Goal: Register for event/course

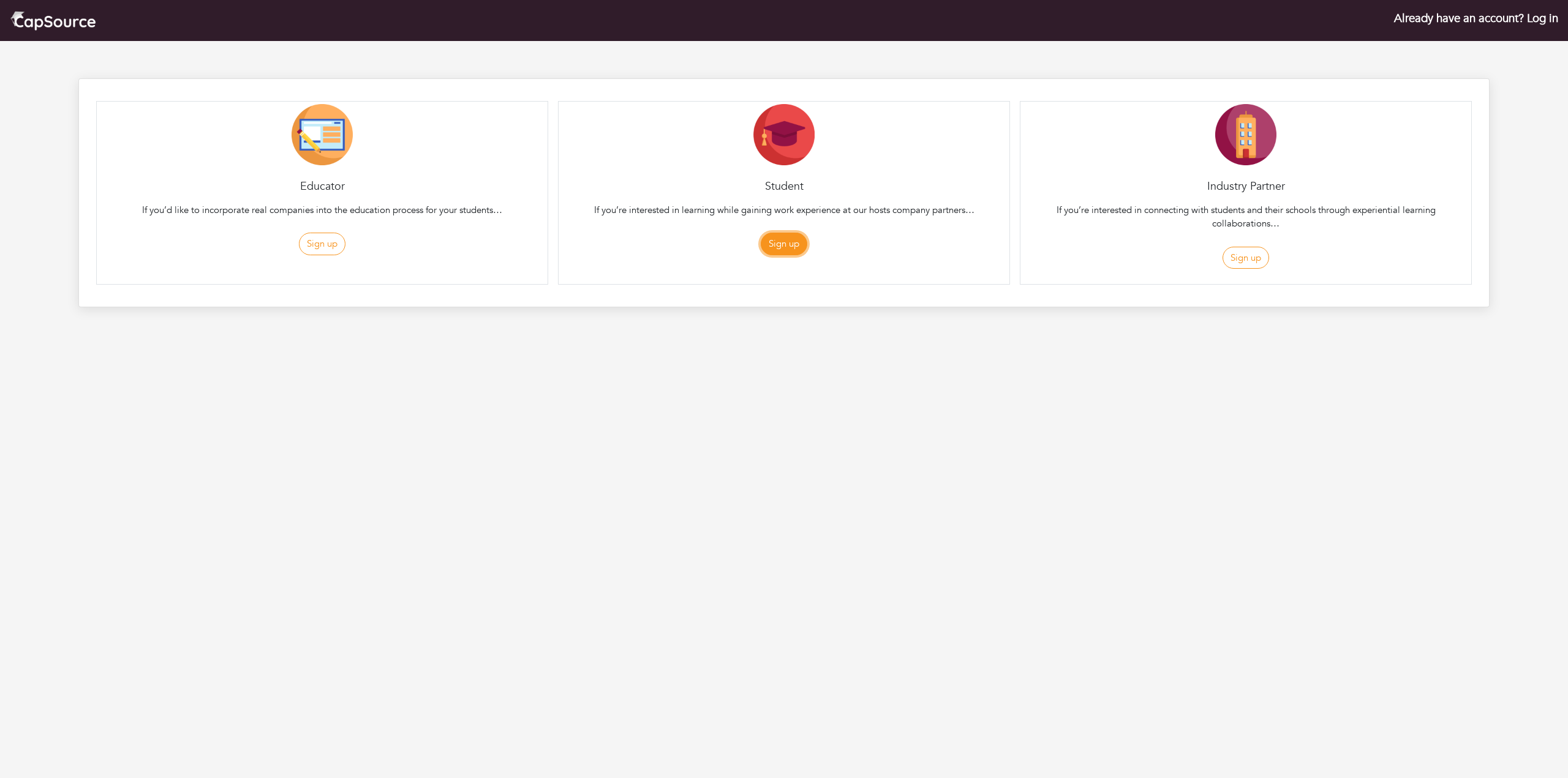
click at [777, 245] on button "Sign up" at bounding box center [784, 244] width 47 height 22
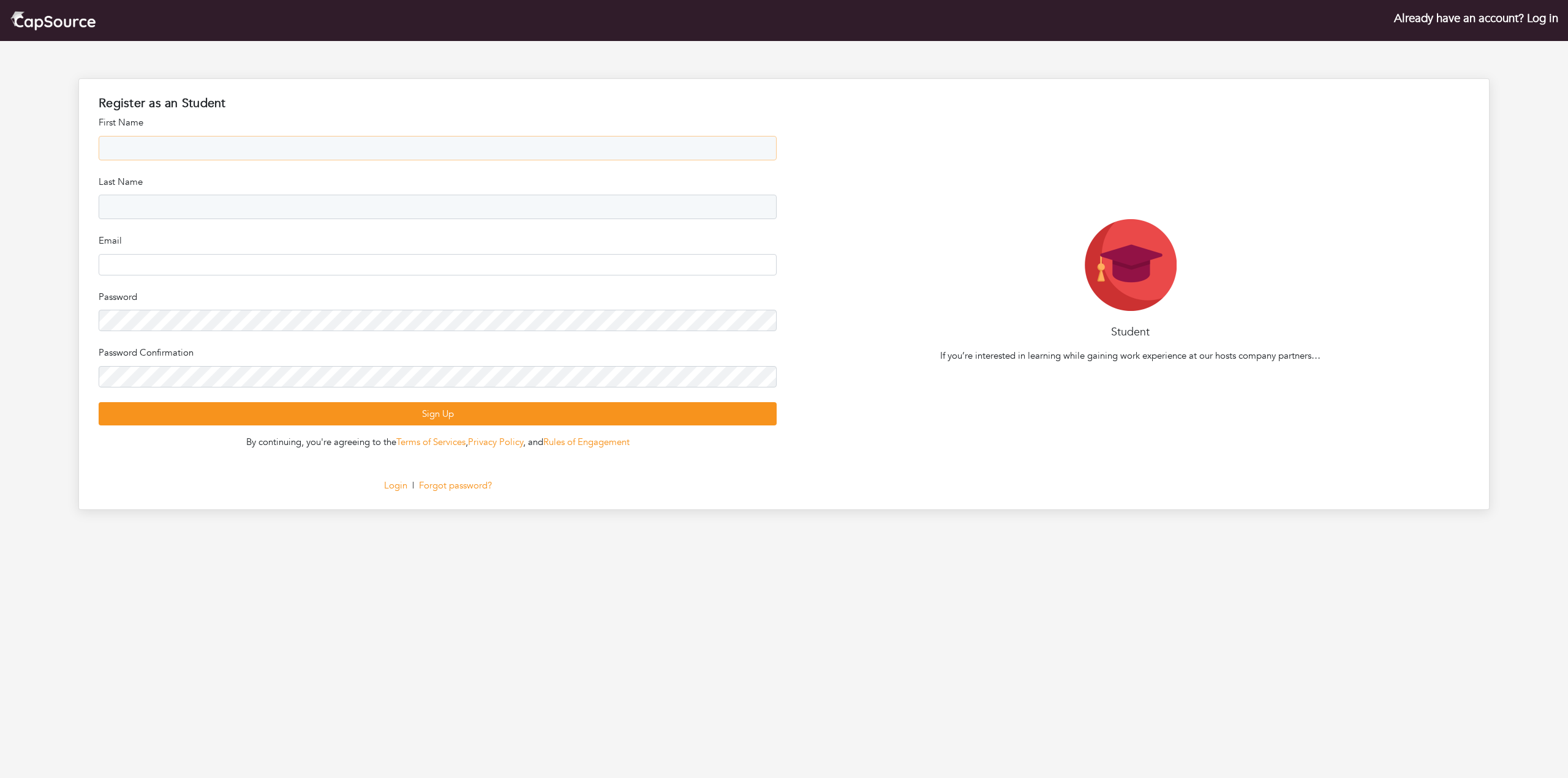
click at [444, 143] on input "text" at bounding box center [437, 147] width 678 height 24
type input "******"
type input "**********"
click at [172, 215] on input "text" at bounding box center [437, 206] width 678 height 24
type input "*****"
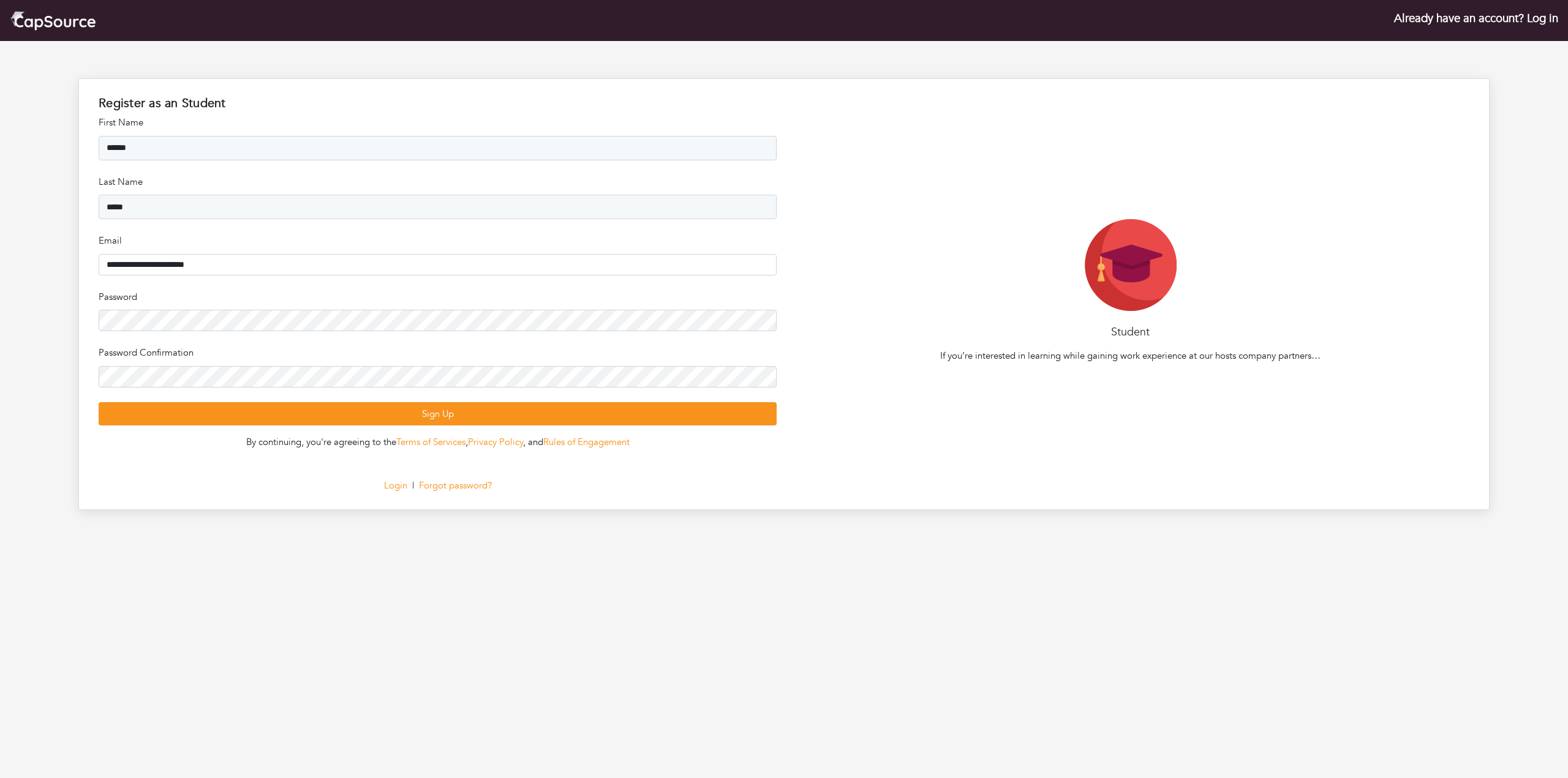
click at [232, 275] on form "**********" at bounding box center [437, 271] width 678 height 310
click at [232, 275] on input "**********" at bounding box center [437, 264] width 678 height 22
click at [232, 266] on input "**********" at bounding box center [437, 264] width 678 height 22
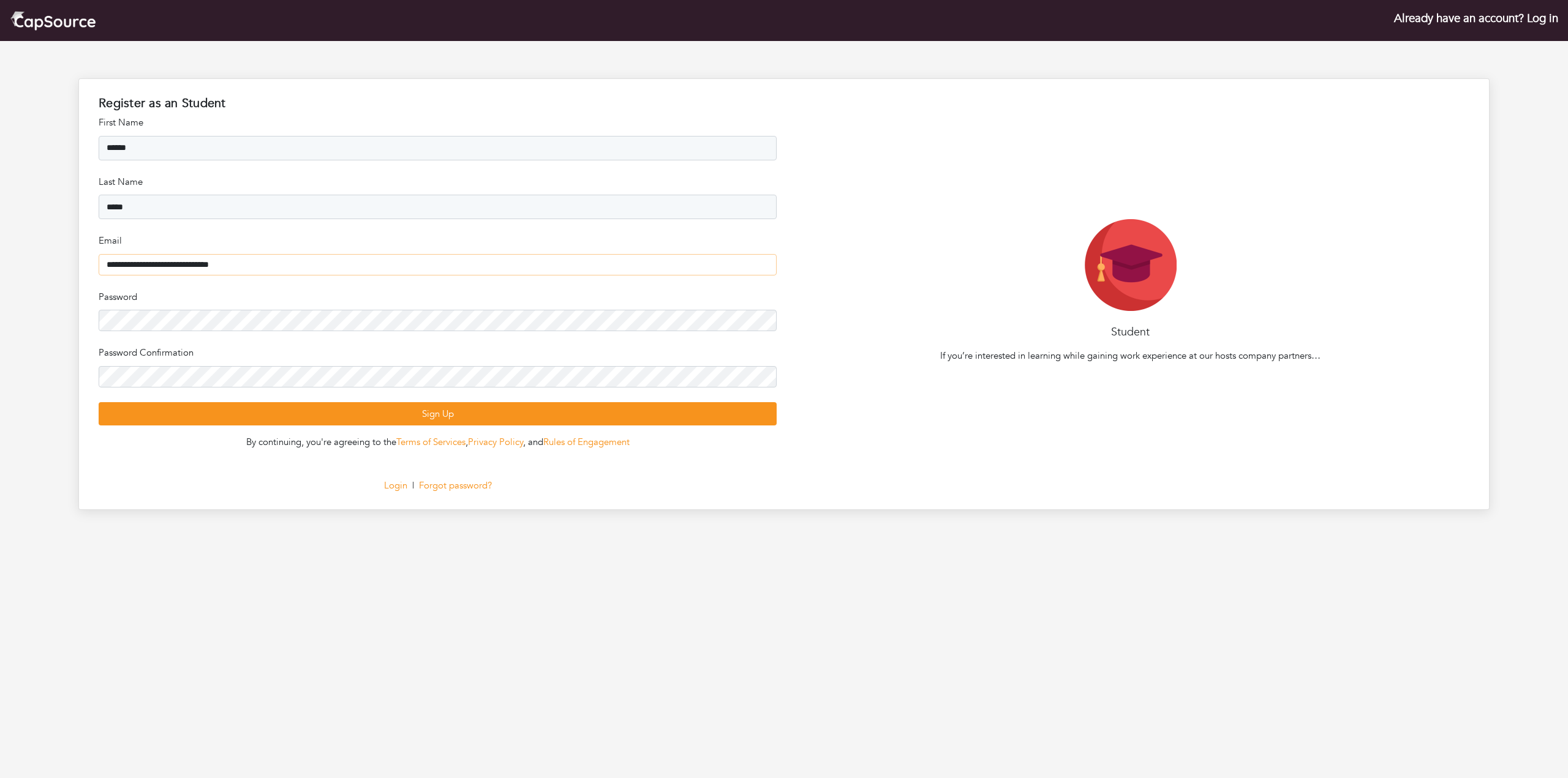
type input "**********"
click at [203, 333] on form "**********" at bounding box center [437, 271] width 678 height 310
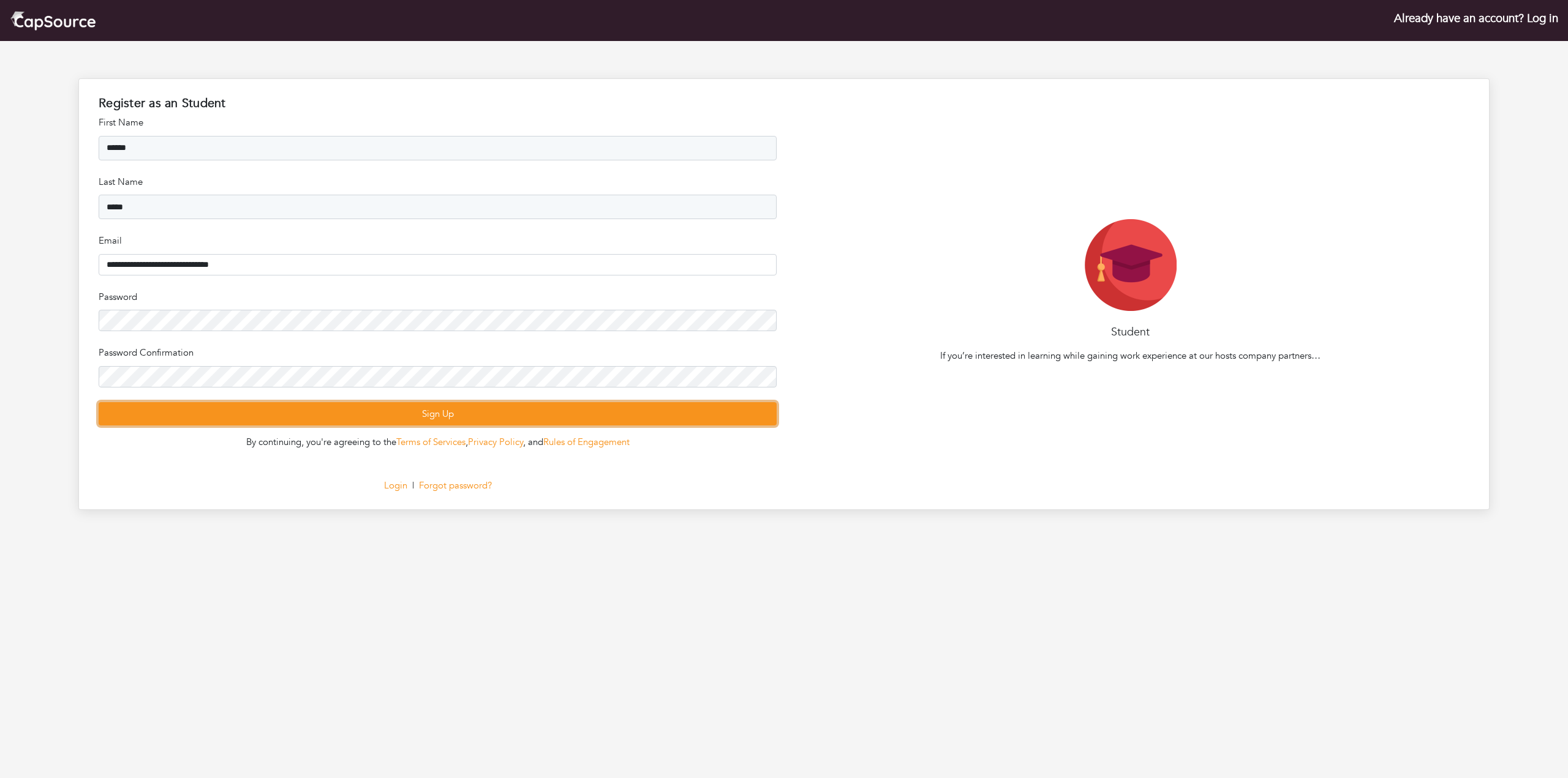
click at [527, 412] on button "Sign Up" at bounding box center [437, 414] width 678 height 24
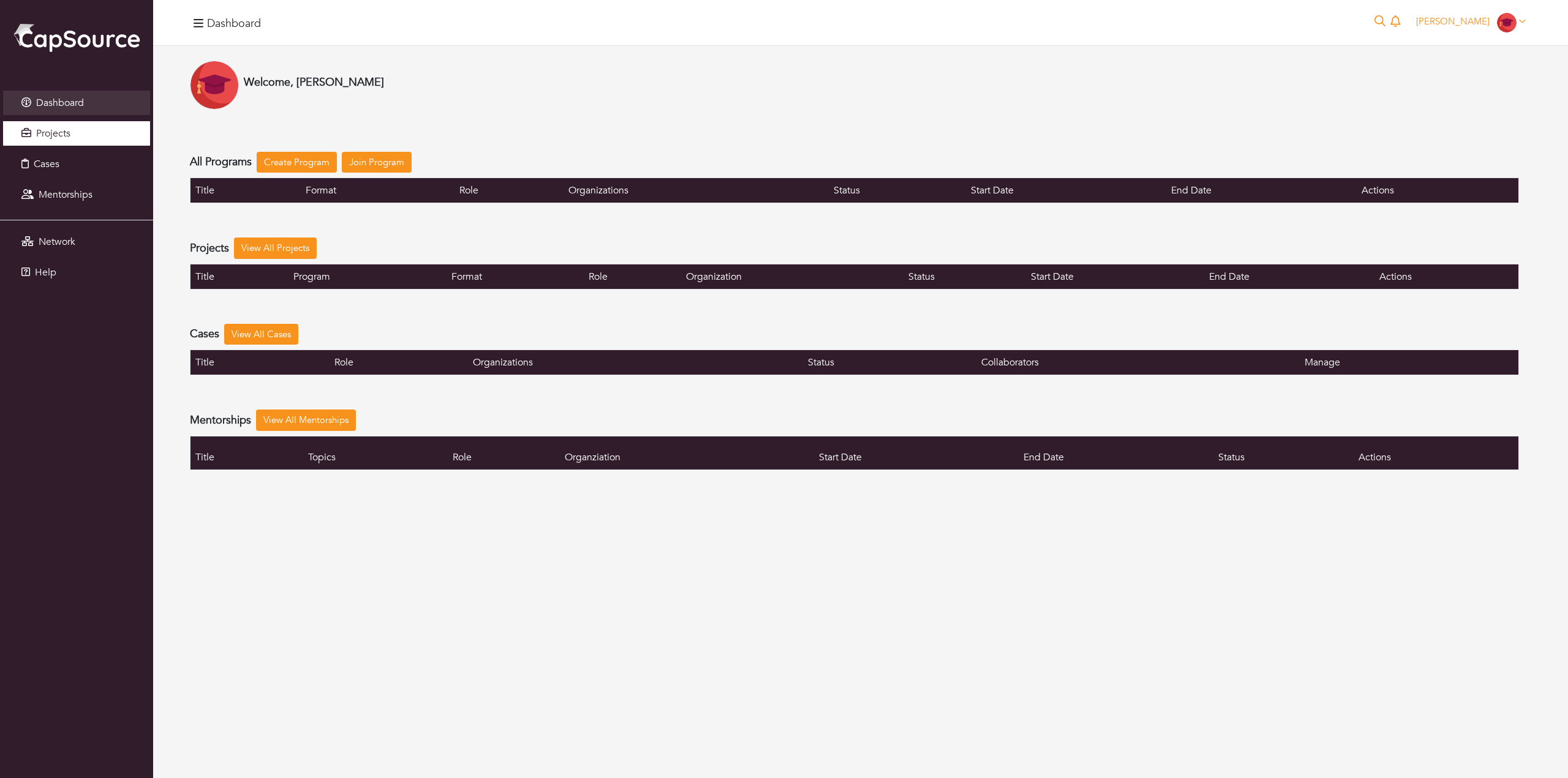
click at [82, 132] on link "Projects" at bounding box center [76, 133] width 147 height 24
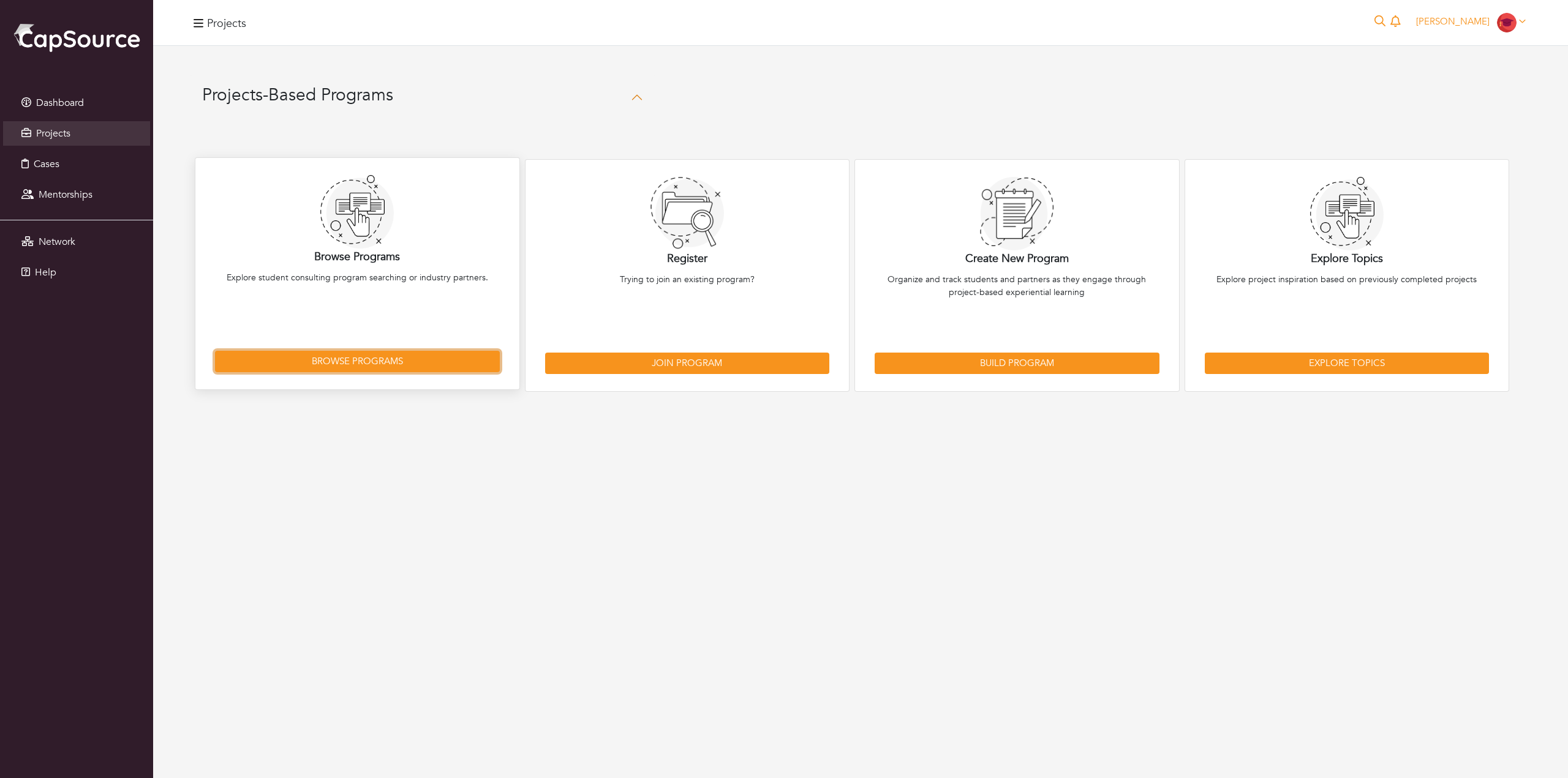
click at [401, 362] on link "Browse Programs" at bounding box center [357, 361] width 285 height 22
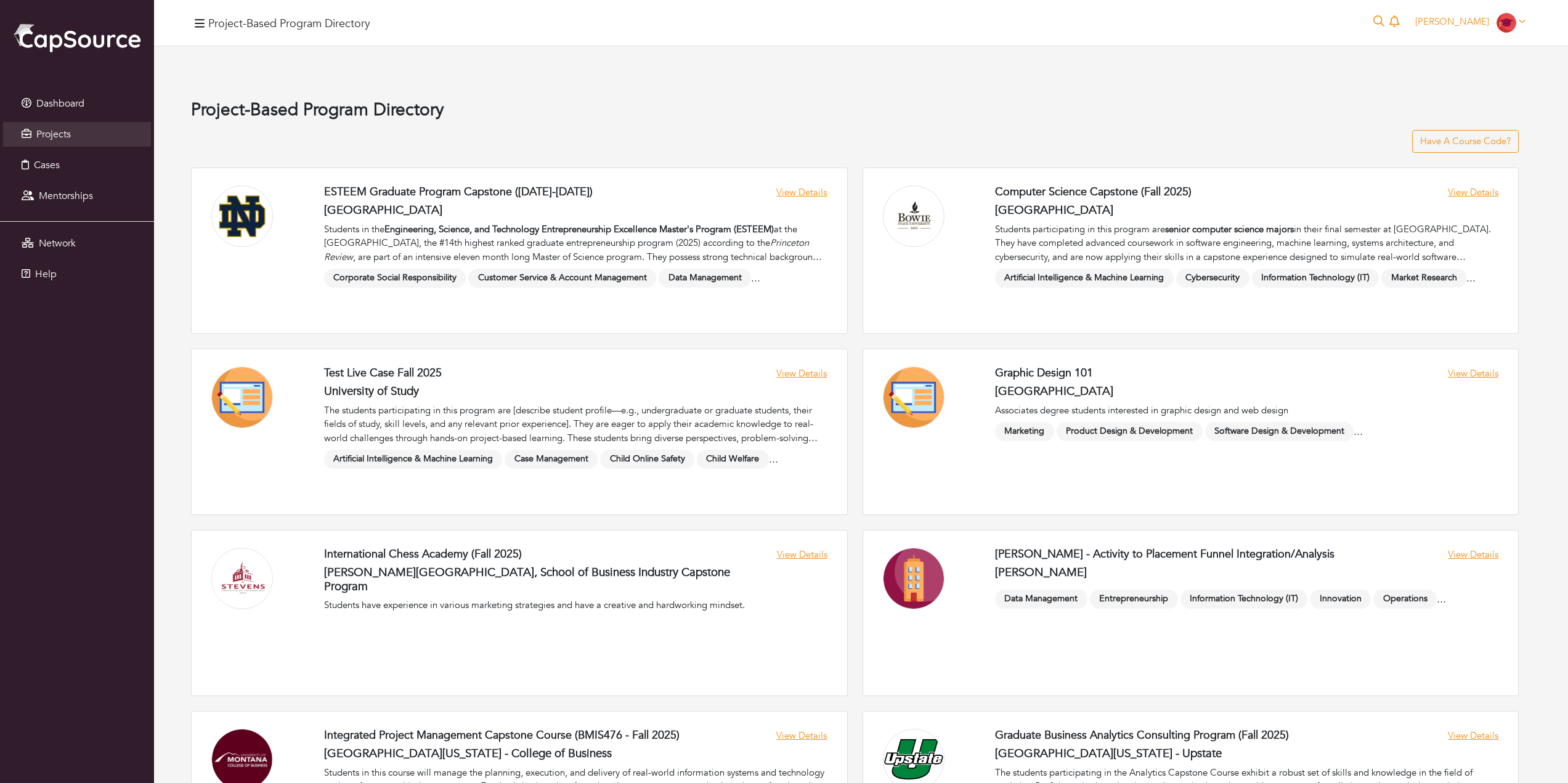
click at [281, 23] on h4 "Project-Based Program Directory" at bounding box center [289, 24] width 162 height 13
click at [1385, 20] on icon at bounding box center [1379, 21] width 12 height 12
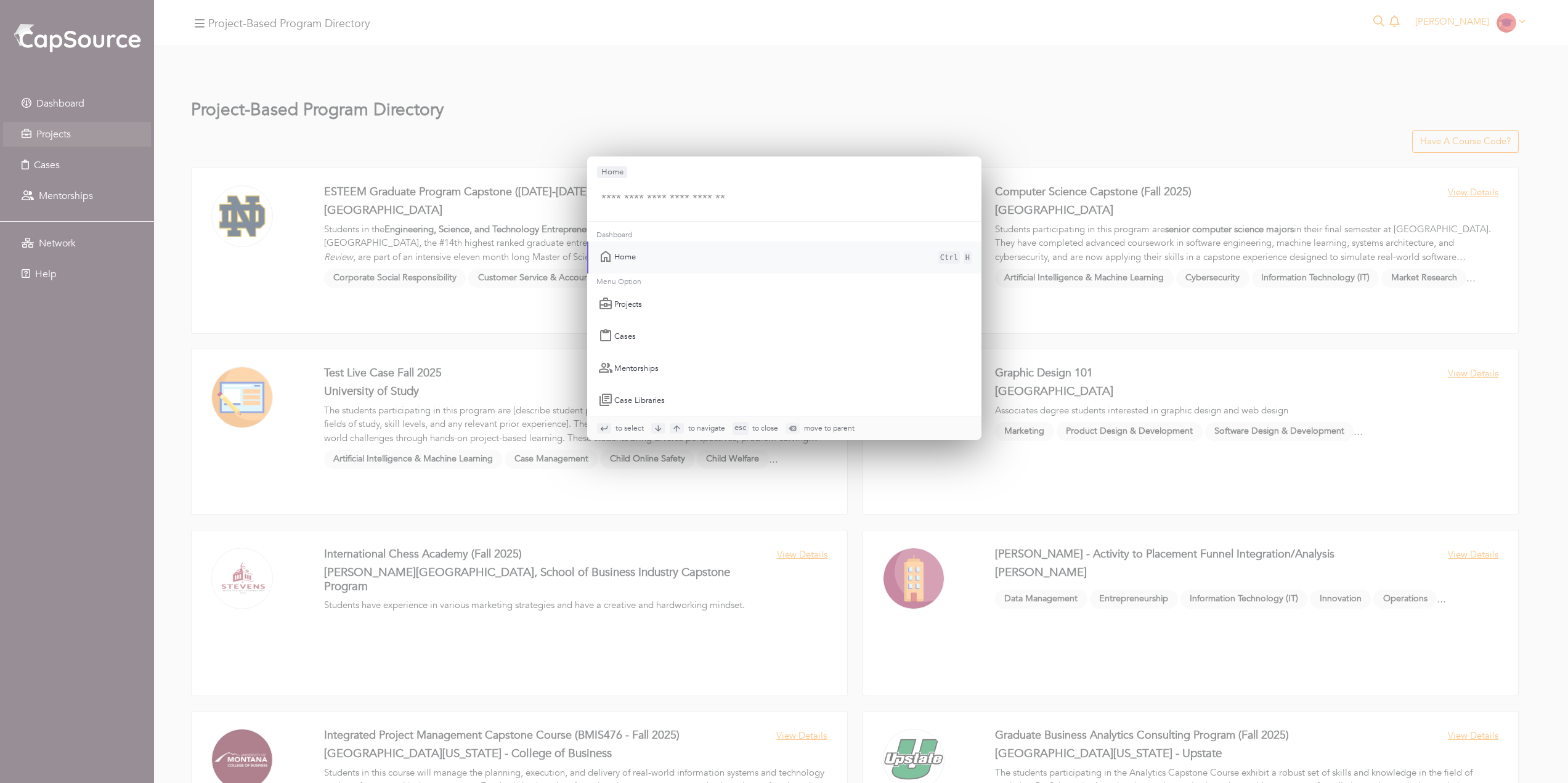
click at [686, 195] on input "text" at bounding box center [784, 199] width 394 height 43
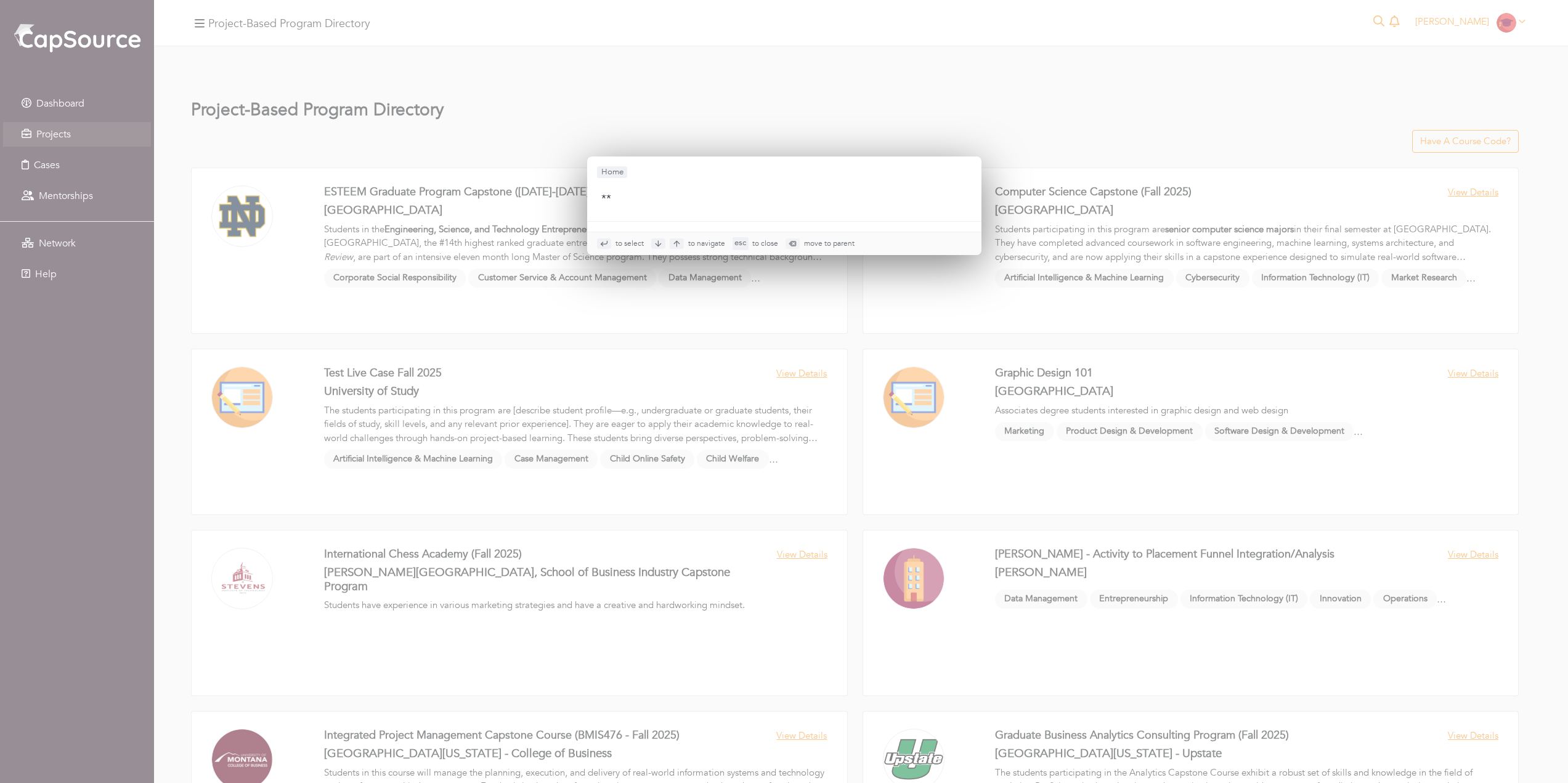
type input "**"
click at [1163, 44] on div "to select to navigate esc to close move to parent" at bounding box center [784, 391] width 1568 height 783
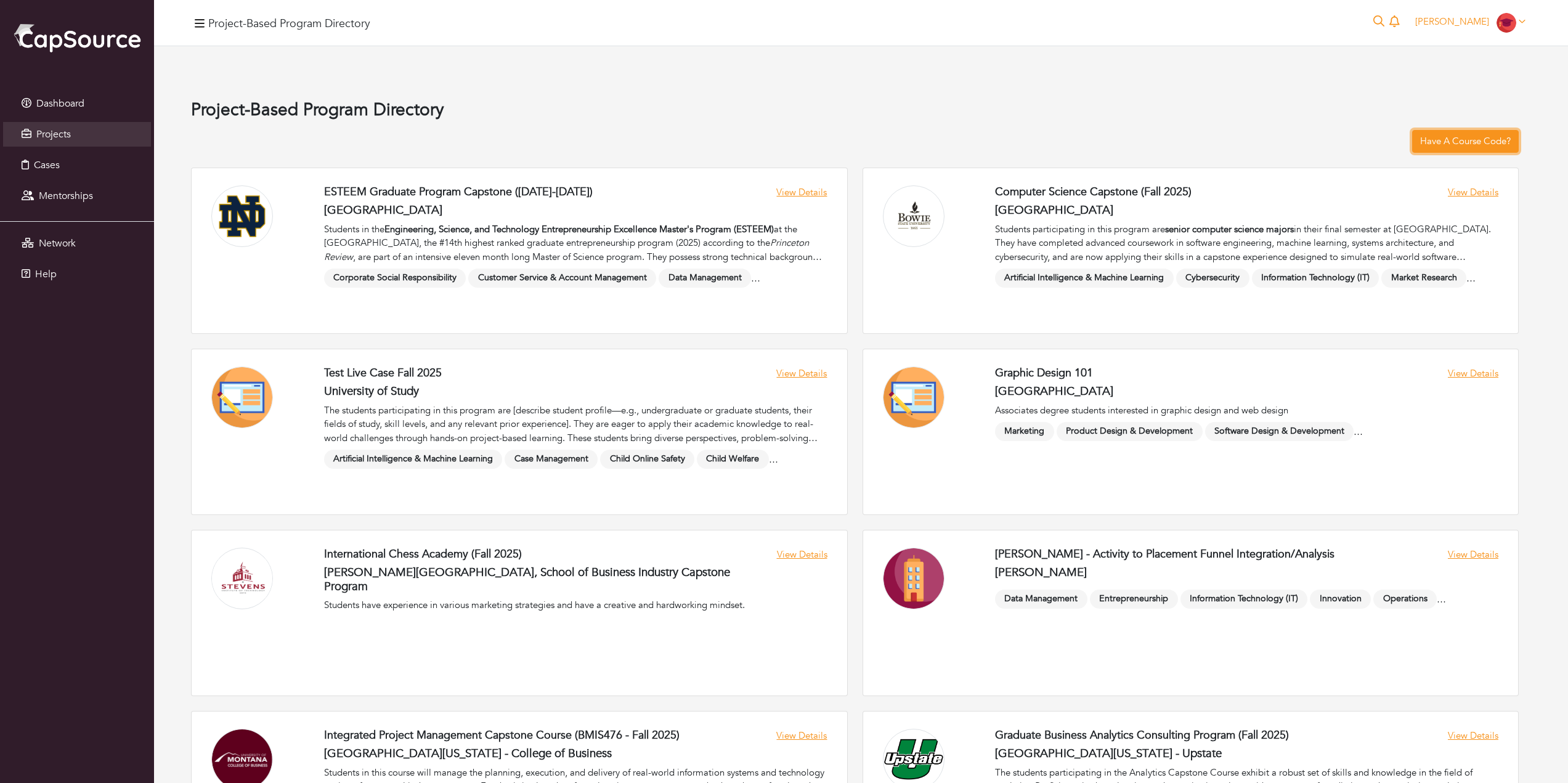
click at [1470, 141] on link "Have A Course Code?" at bounding box center [1465, 141] width 107 height 23
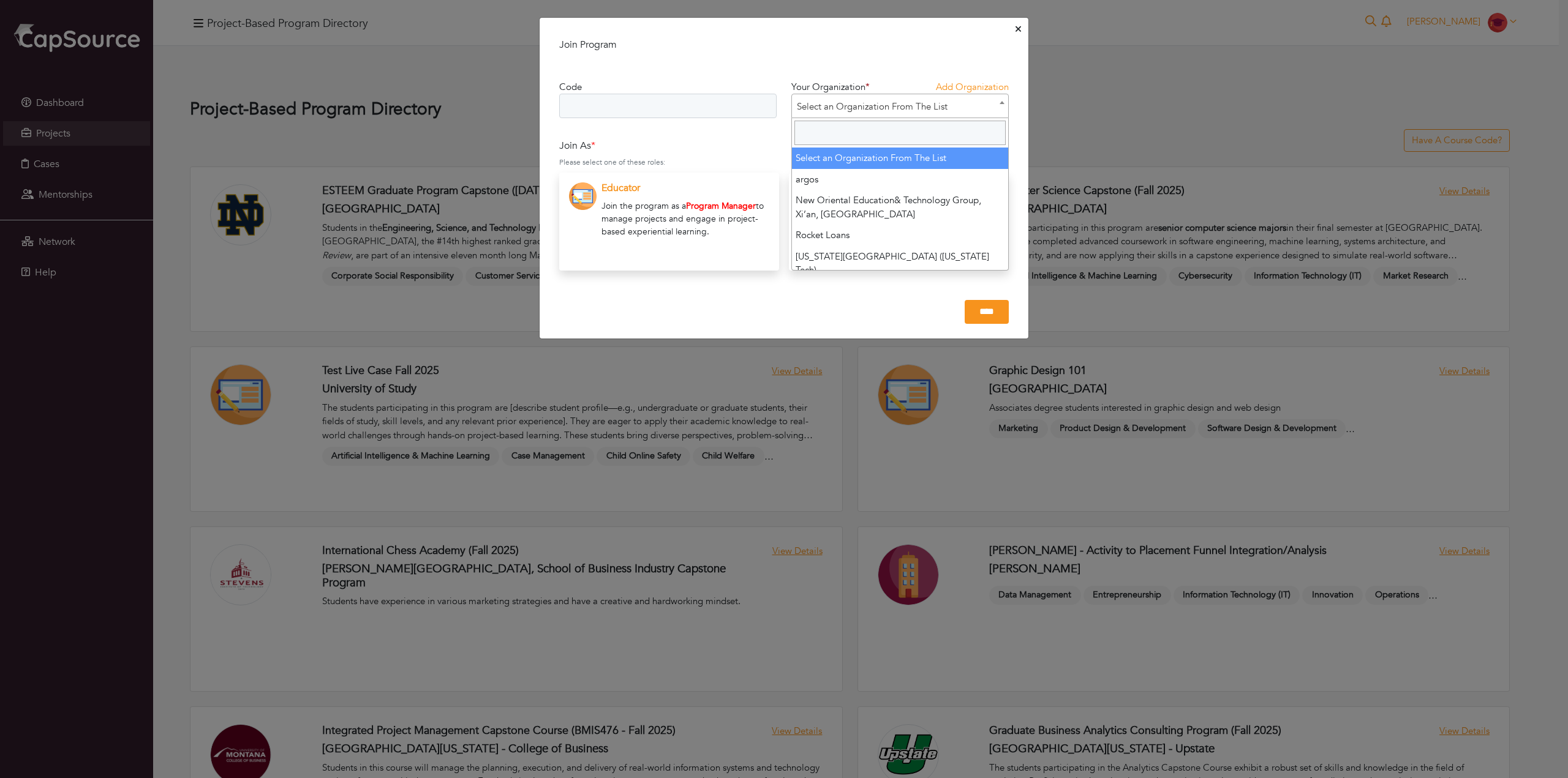
click at [986, 97] on span "Select an Organization From The List" at bounding box center [899, 106] width 216 height 24
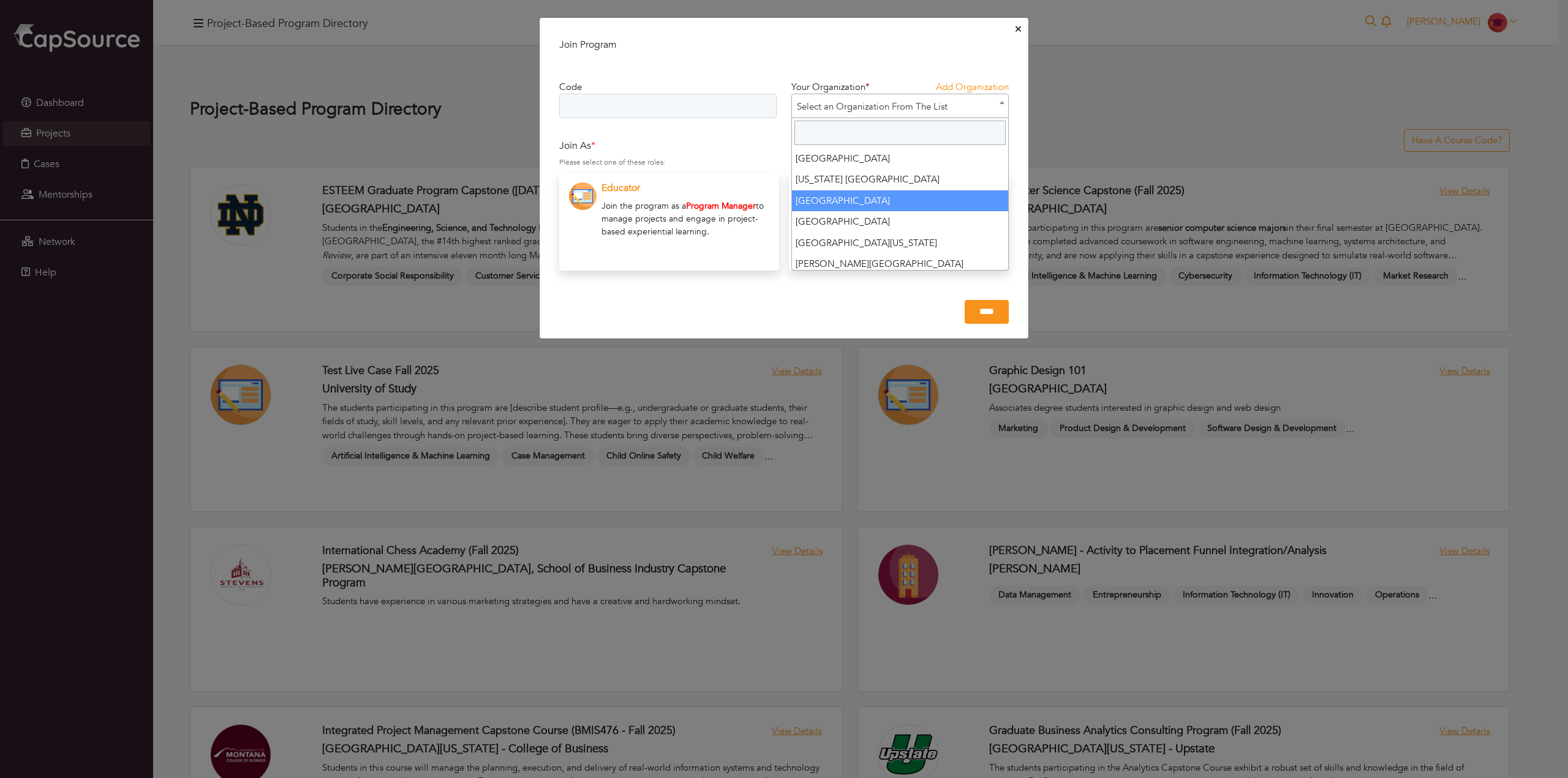
scroll to position [919, 0]
click at [848, 127] on input "Search" at bounding box center [900, 133] width 211 height 24
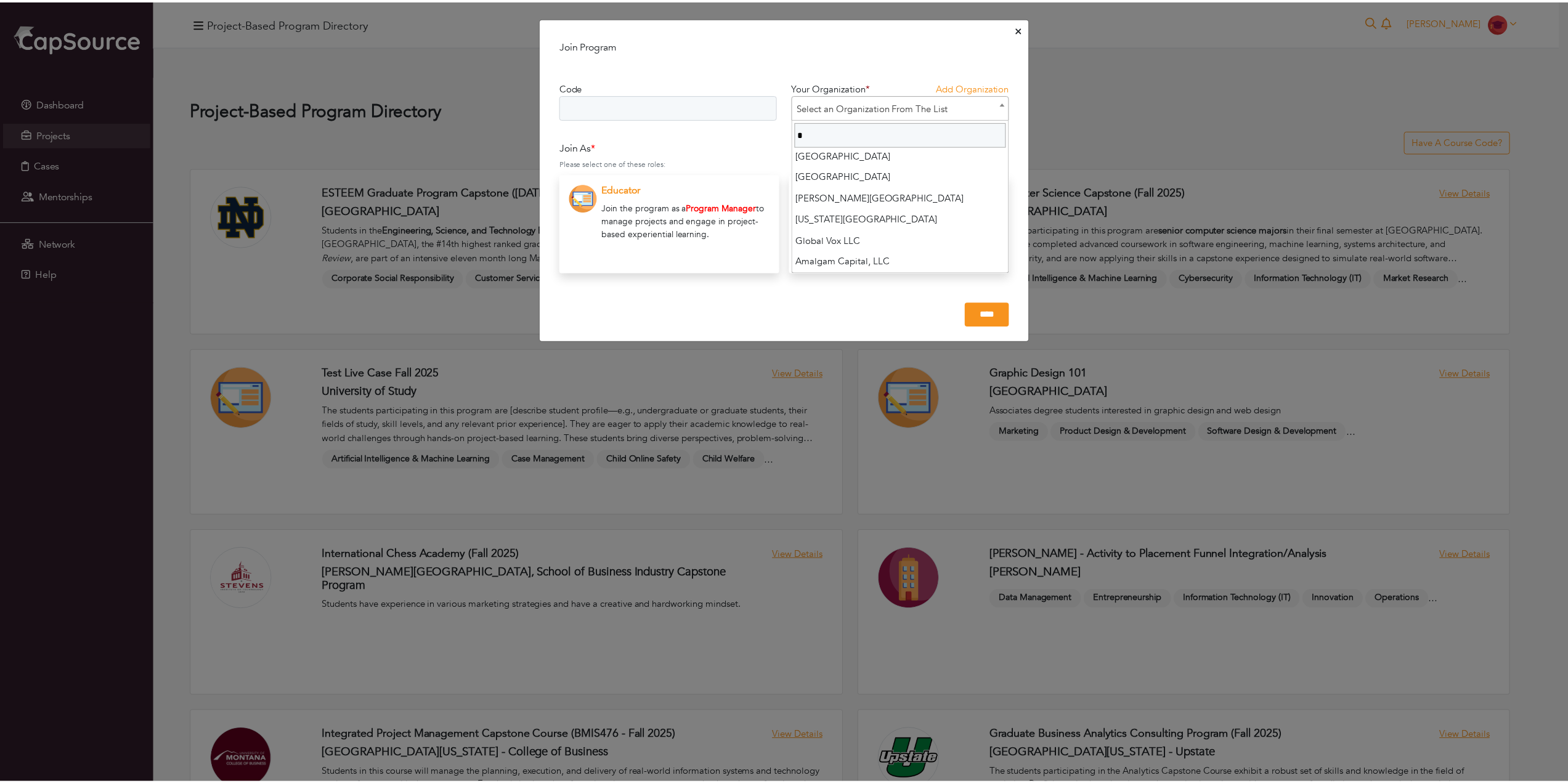
scroll to position [0, 0]
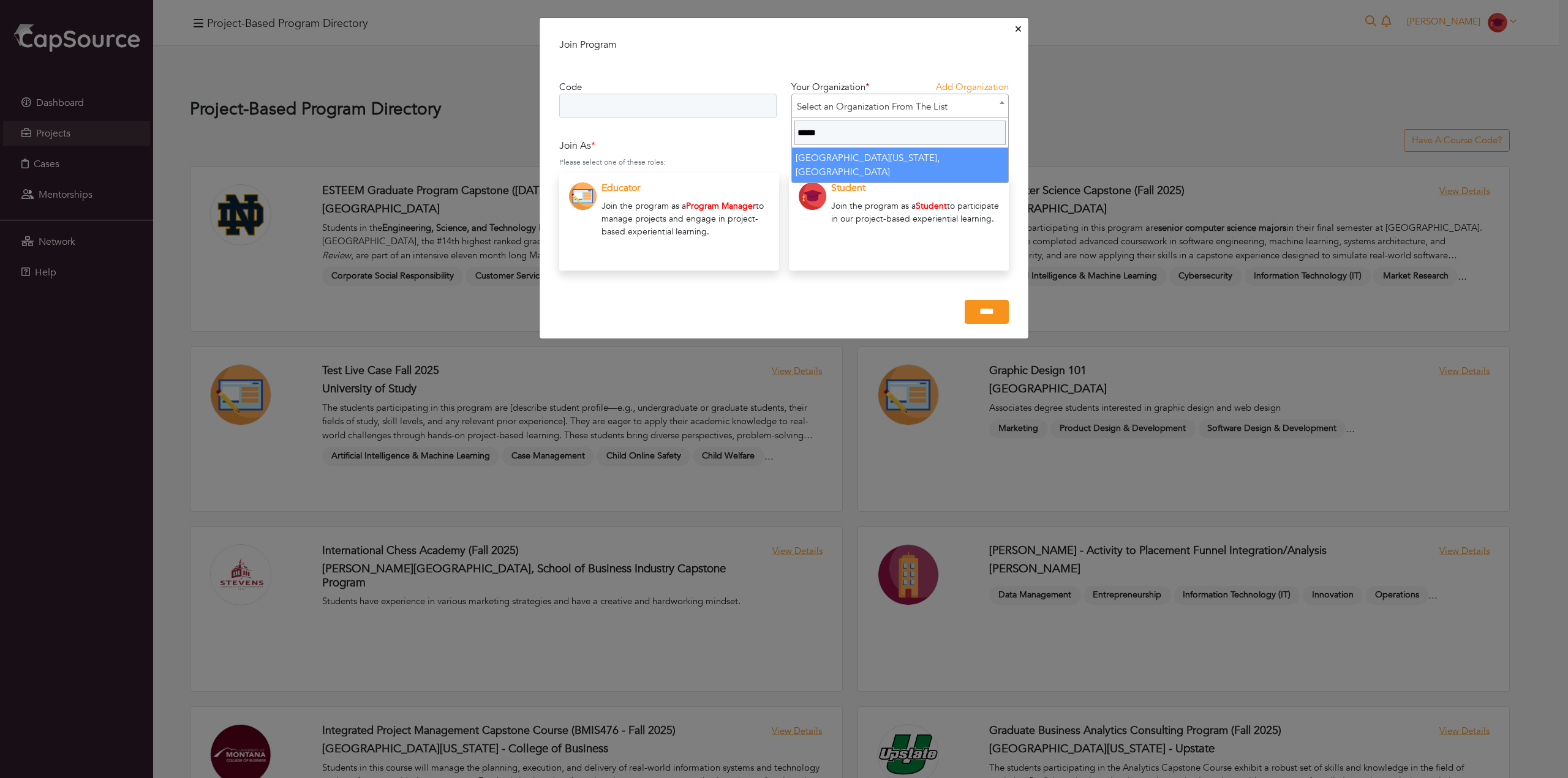
type input "****"
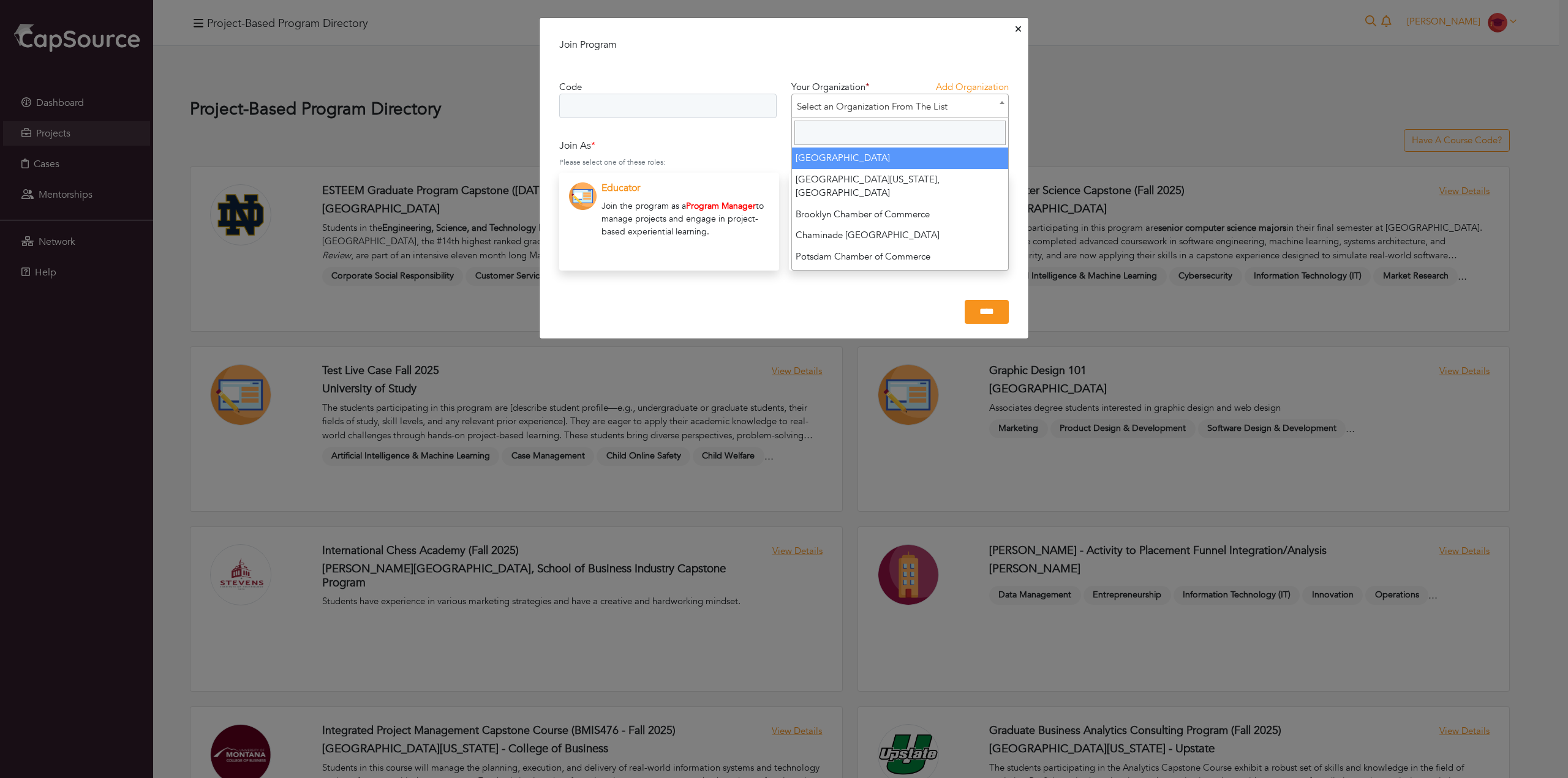
click at [1114, 87] on div "**********" at bounding box center [784, 389] width 1568 height 778
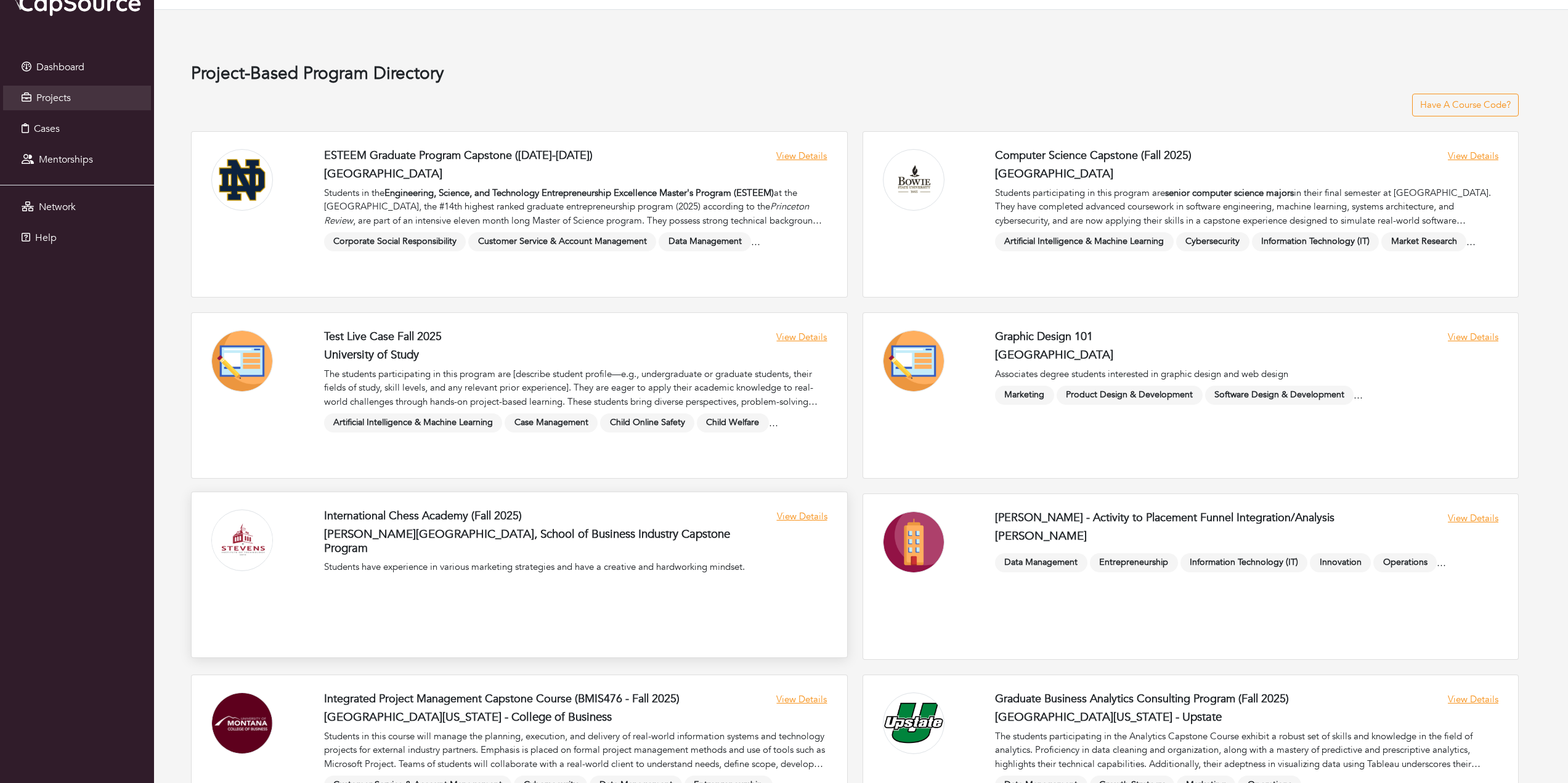
scroll to position [246, 0]
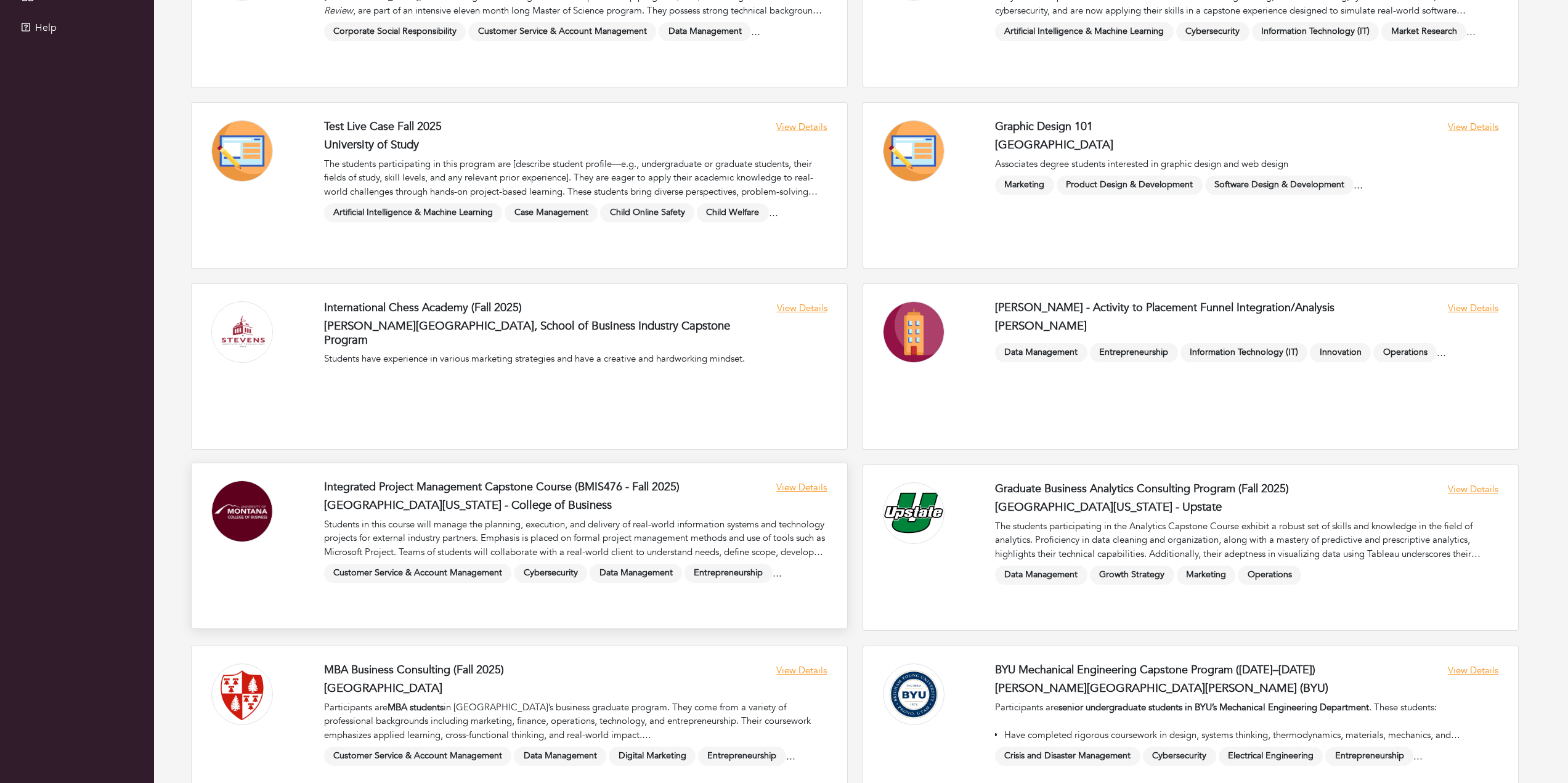
click at [561, 490] on link at bounding box center [519, 546] width 656 height 165
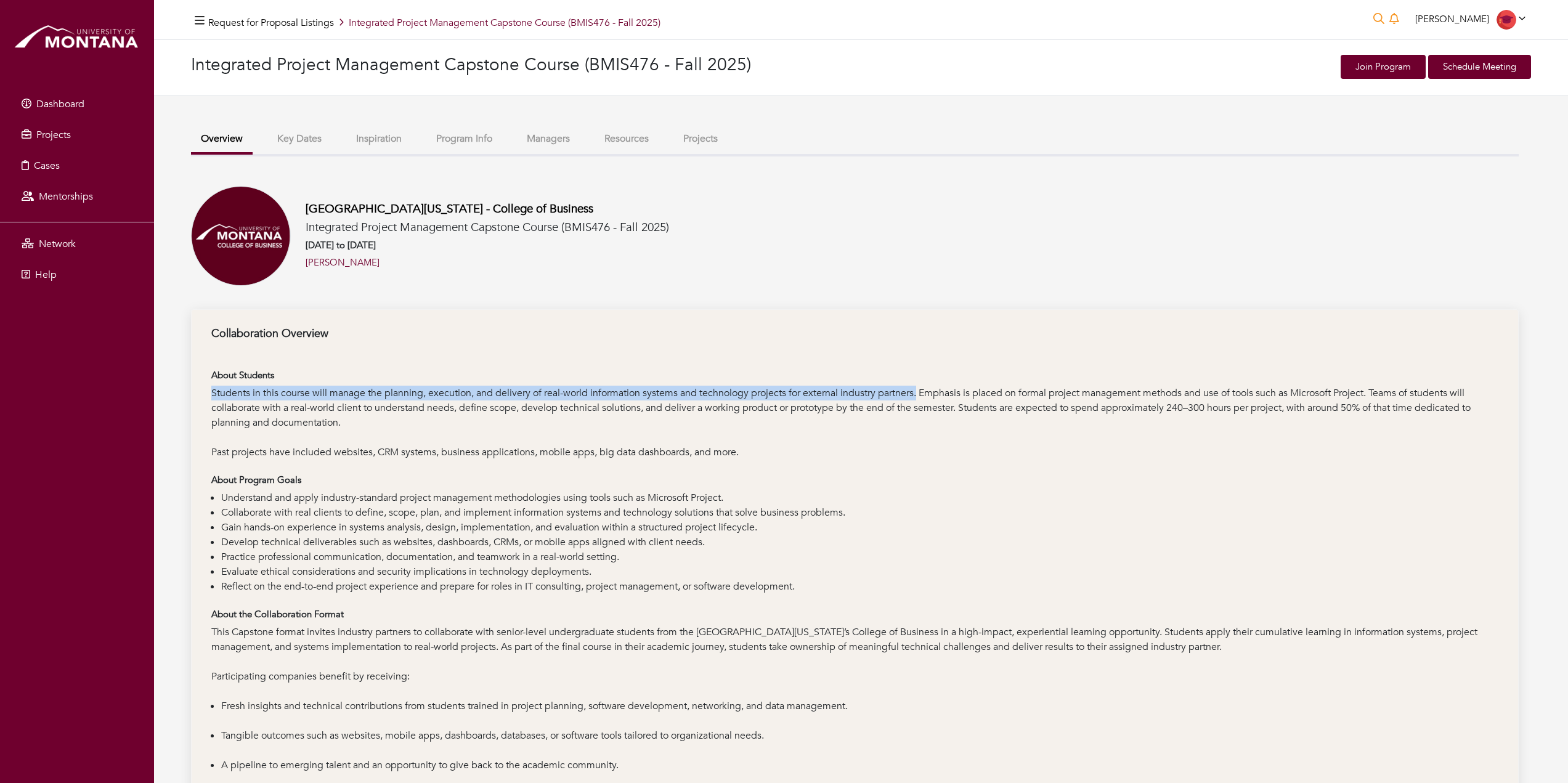
drag, startPoint x: 211, startPoint y: 393, endPoint x: 921, endPoint y: 391, distance: 710.0
click at [921, 391] on div "Students in this course will manage the planning, execution, and delivery of re…" at bounding box center [854, 415] width 1287 height 59
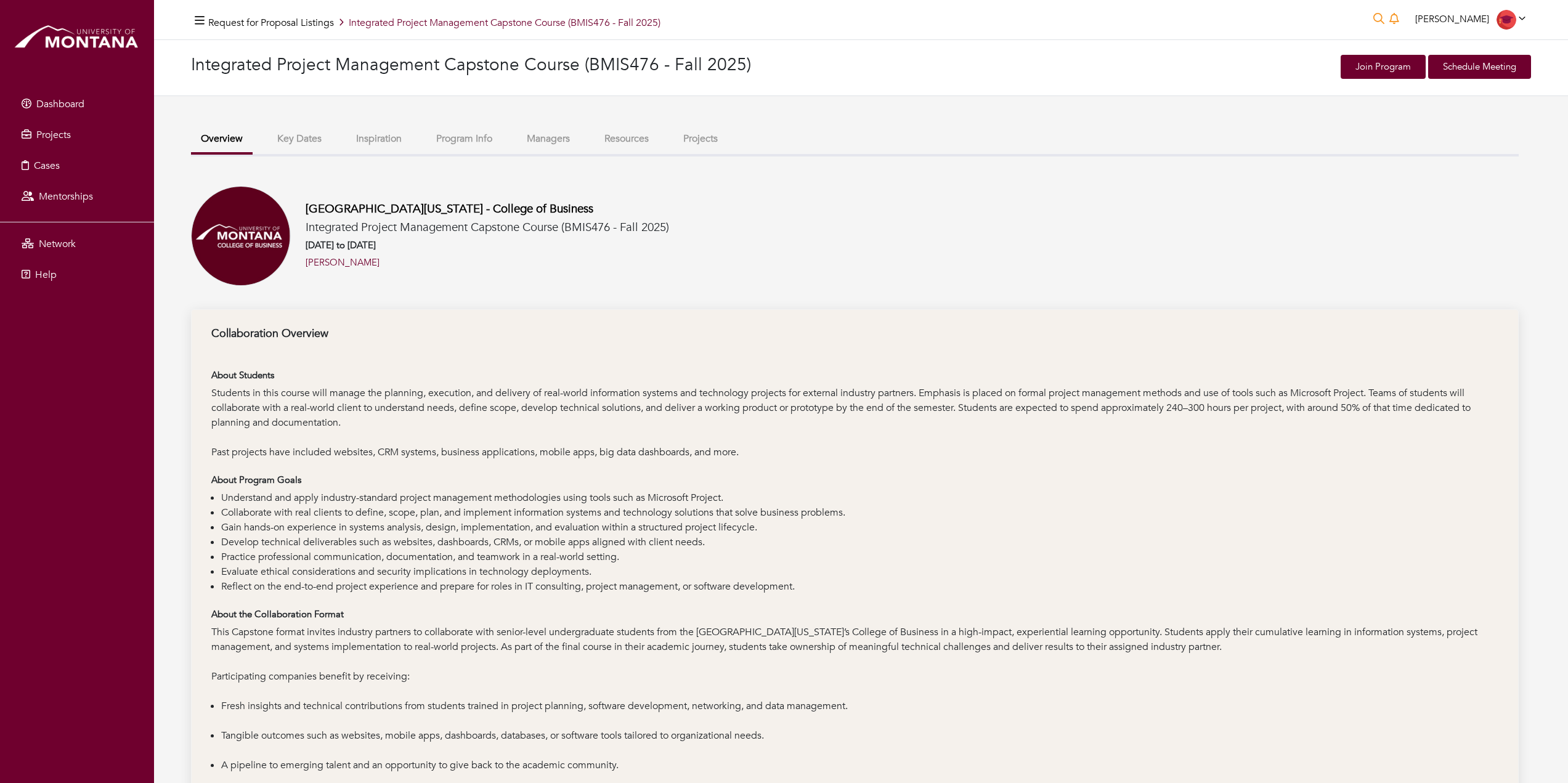
click at [969, 396] on div "Students in this course will manage the planning, execution, and delivery of re…" at bounding box center [854, 415] width 1287 height 59
click at [1370, 67] on link "Join Program" at bounding box center [1383, 67] width 85 height 24
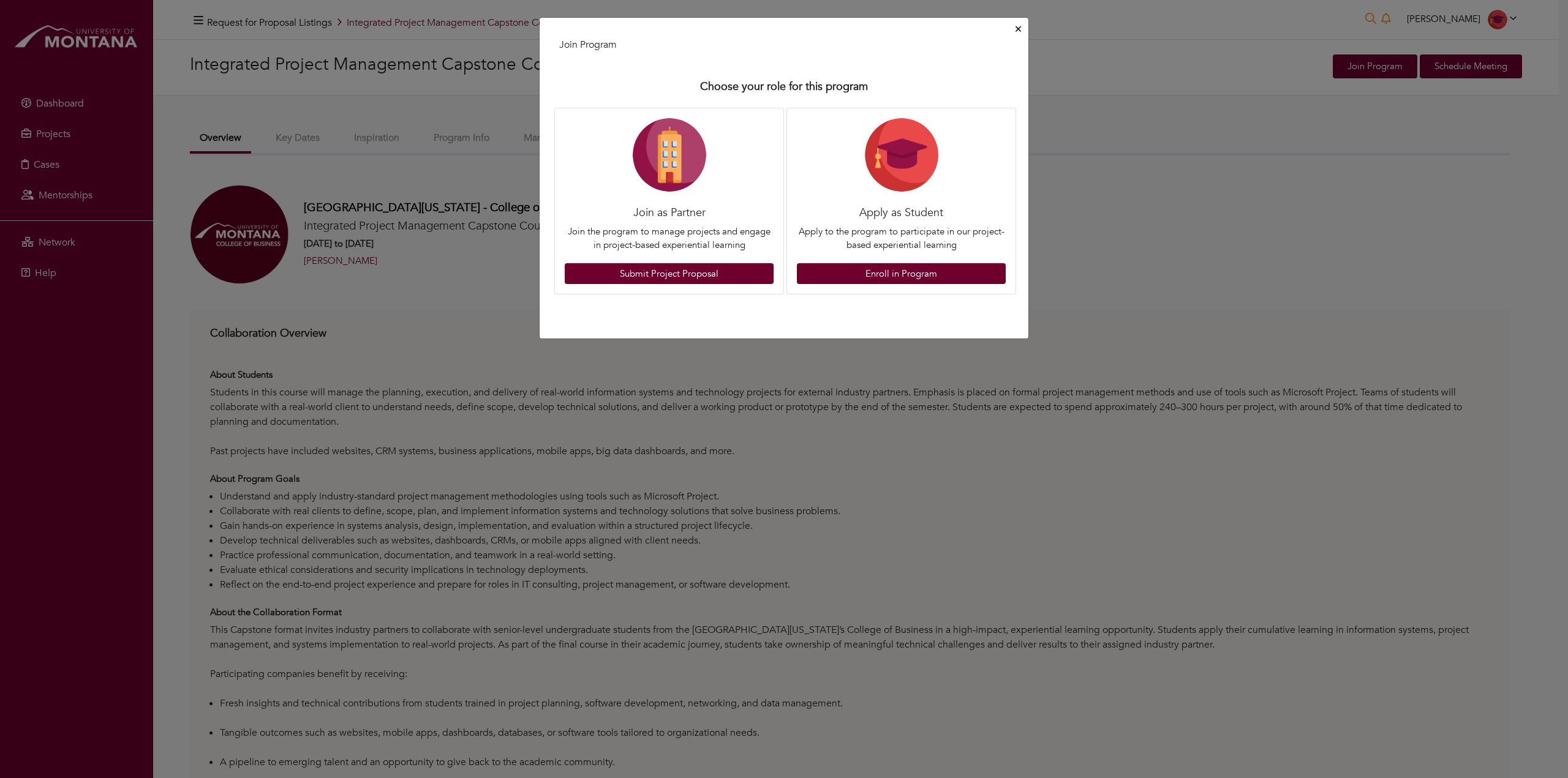
click at [1020, 28] on icon "Close" at bounding box center [1018, 29] width 6 height 9
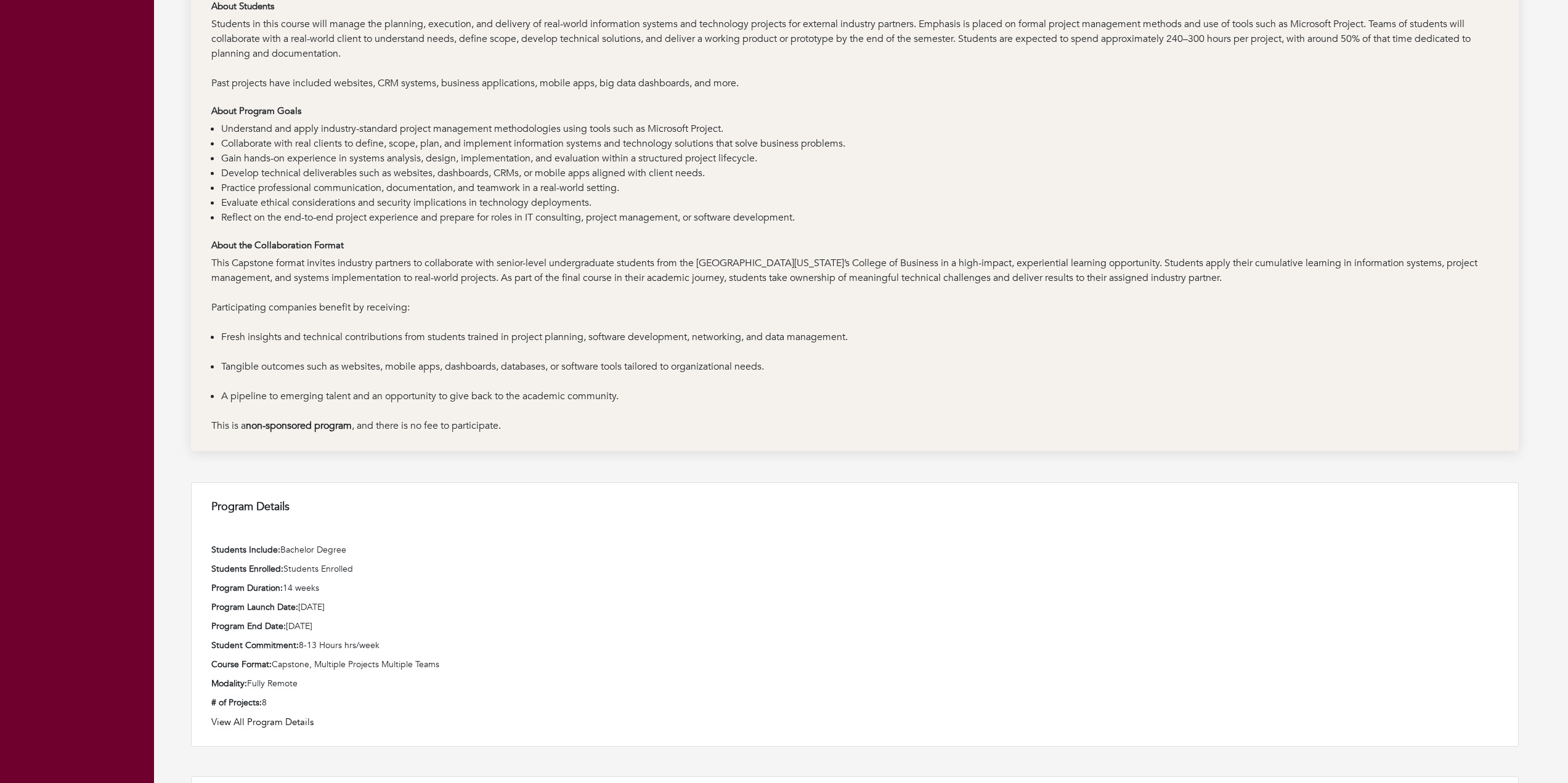
scroll to position [369, 0]
drag, startPoint x: 298, startPoint y: 644, endPoint x: 384, endPoint y: 642, distance: 86.0
click at [384, 642] on p "Student Commitment: 8-13 Hours hrs/week" at bounding box center [854, 643] width 1287 height 13
click at [335, 644] on p "Student Commitment: 8-13 Hours hrs/week" at bounding box center [854, 643] width 1287 height 13
click at [266, 718] on link "View All Program Details" at bounding box center [854, 720] width 1287 height 14
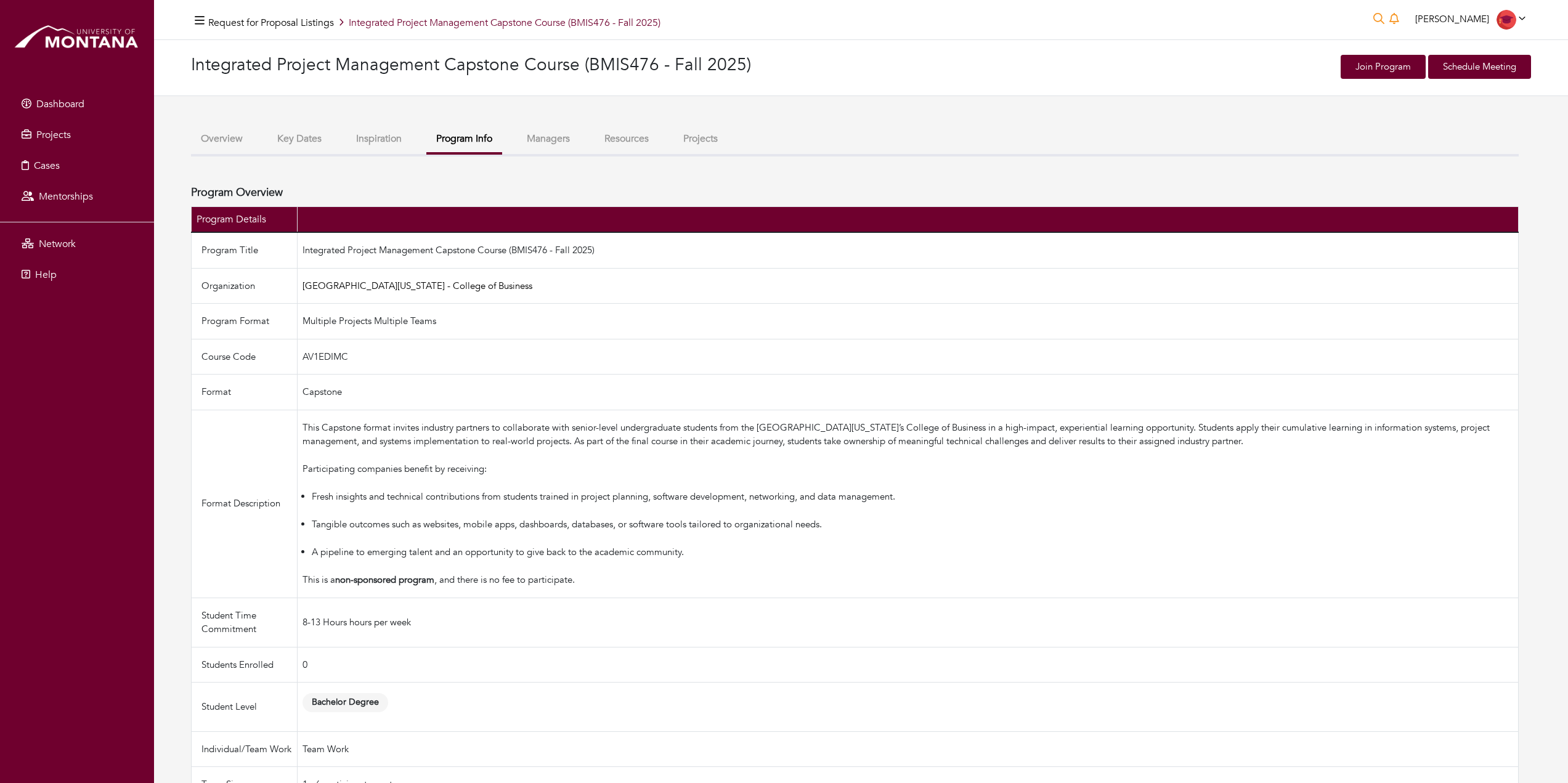
click at [334, 436] on div "This Capstone format invites industry partners to collaborate with senior-level…" at bounding box center [908, 442] width 1211 height 42
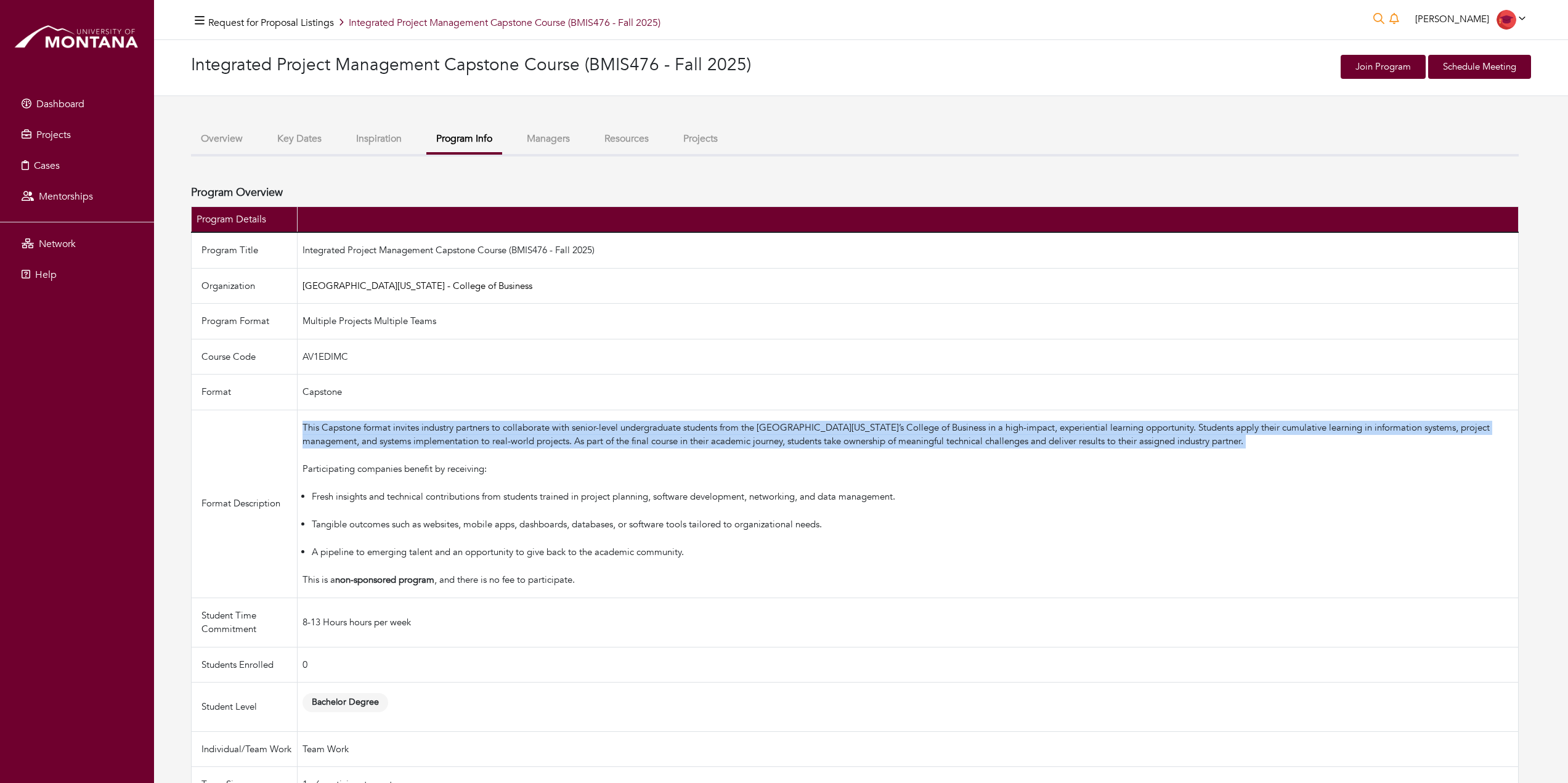
click at [334, 436] on div "This Capstone format invites industry partners to collaborate with senior-level…" at bounding box center [908, 442] width 1211 height 42
click at [421, 429] on div "This Capstone format invites industry partners to collaborate with senior-level…" at bounding box center [908, 442] width 1211 height 42
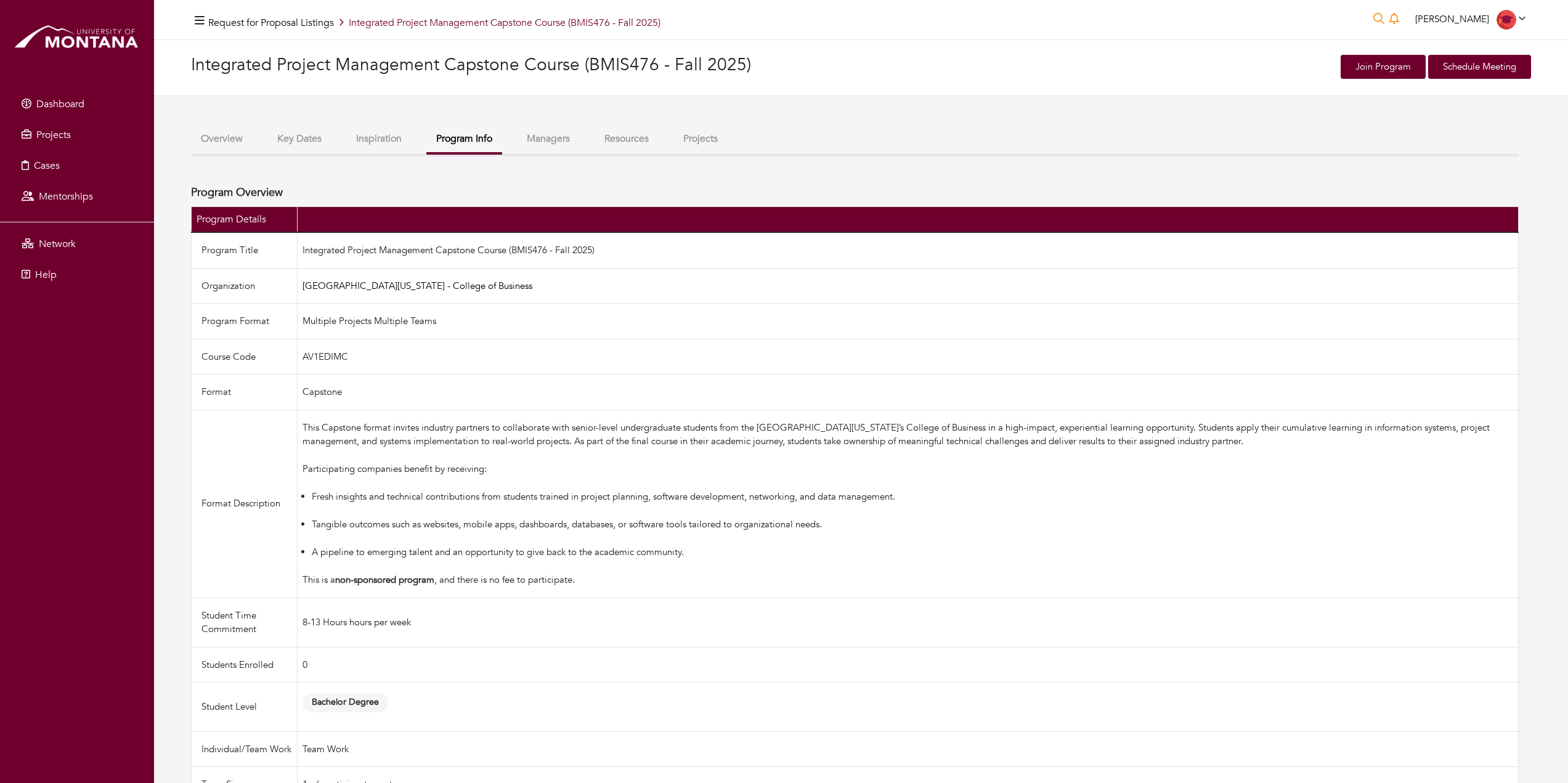
click at [216, 132] on button "Overview" at bounding box center [222, 139] width 62 height 27
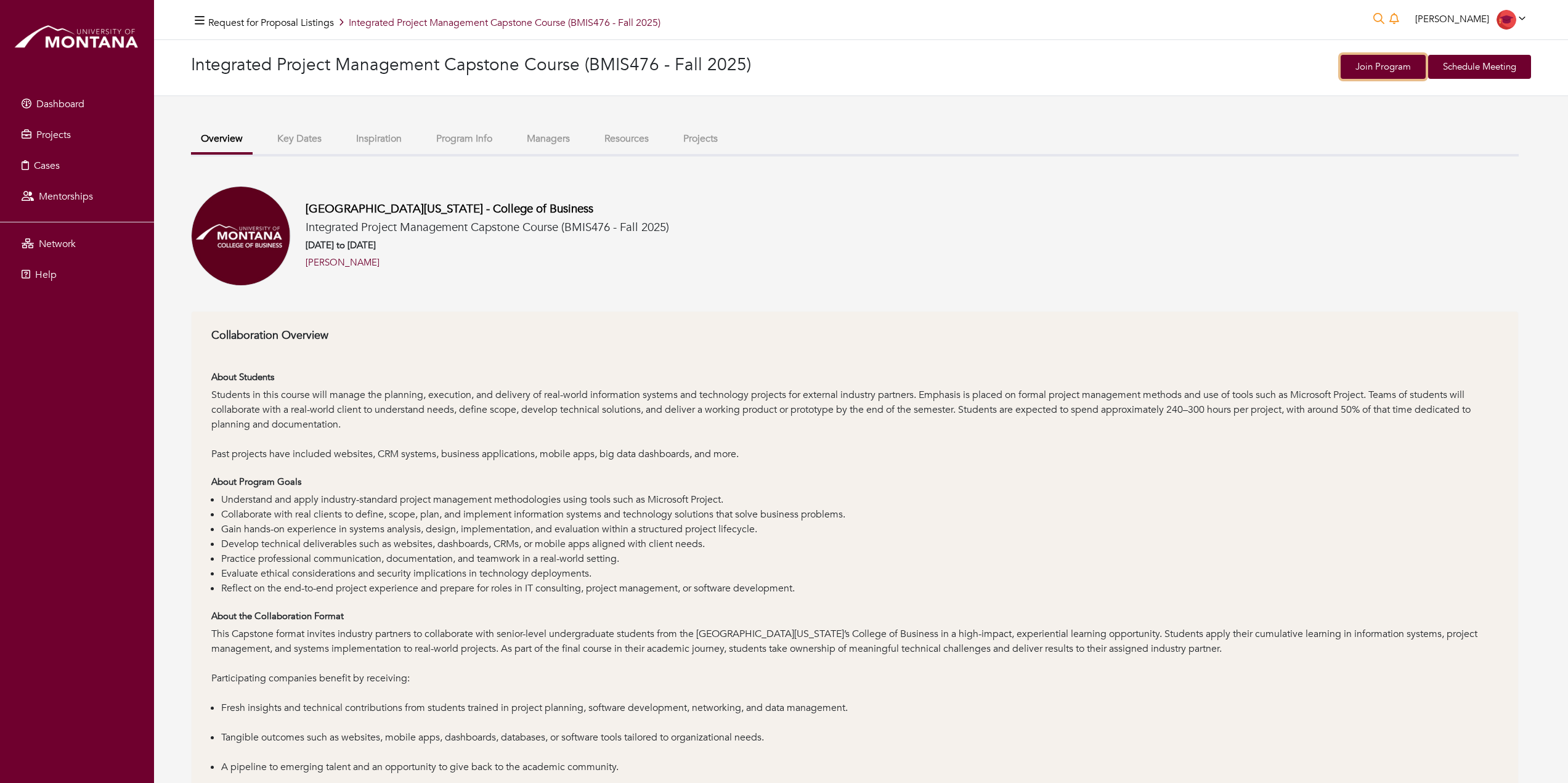
click at [1382, 63] on link "Join Program" at bounding box center [1383, 67] width 85 height 24
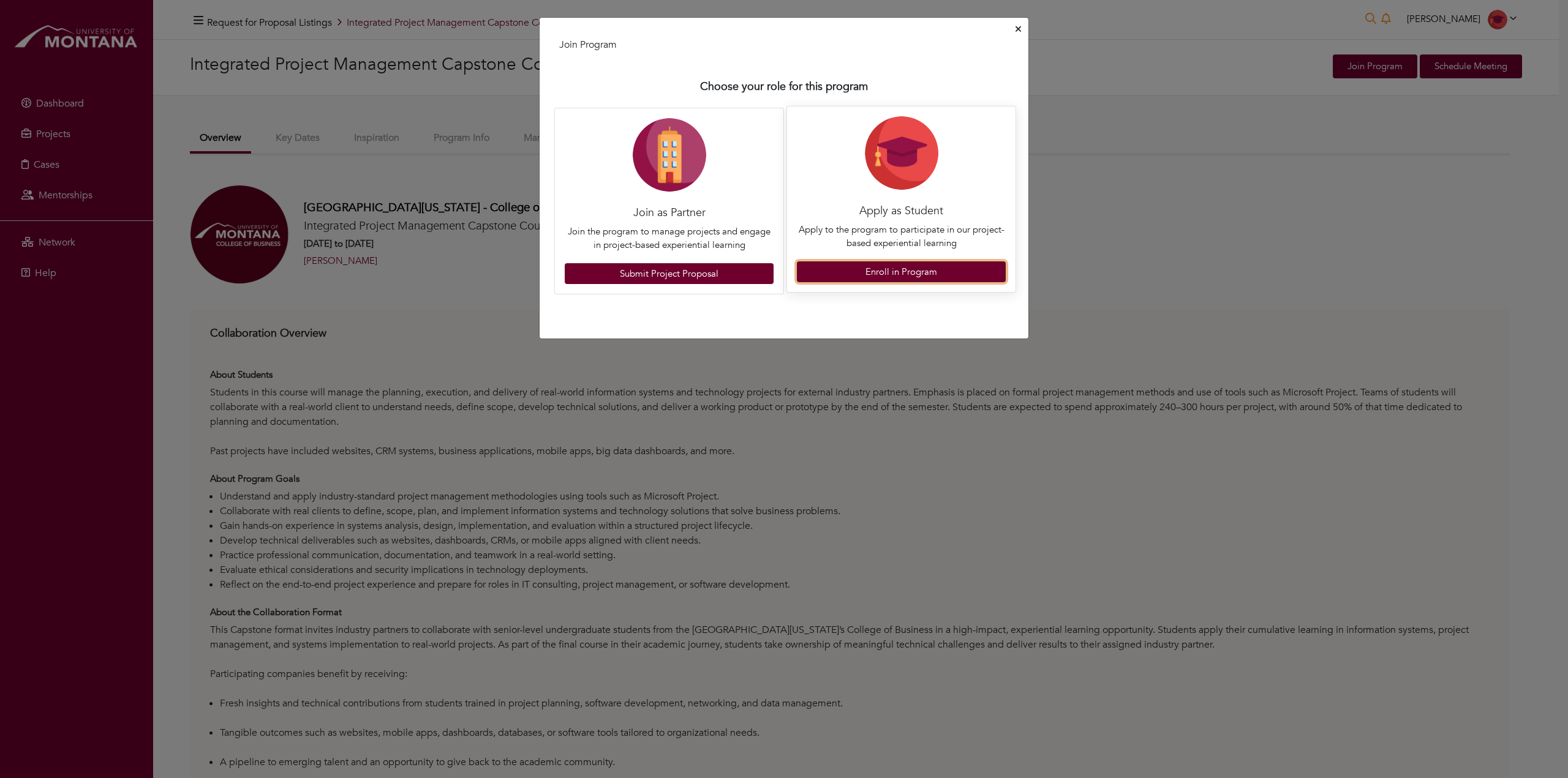
click at [932, 273] on link "Enroll in Program" at bounding box center [901, 272] width 209 height 22
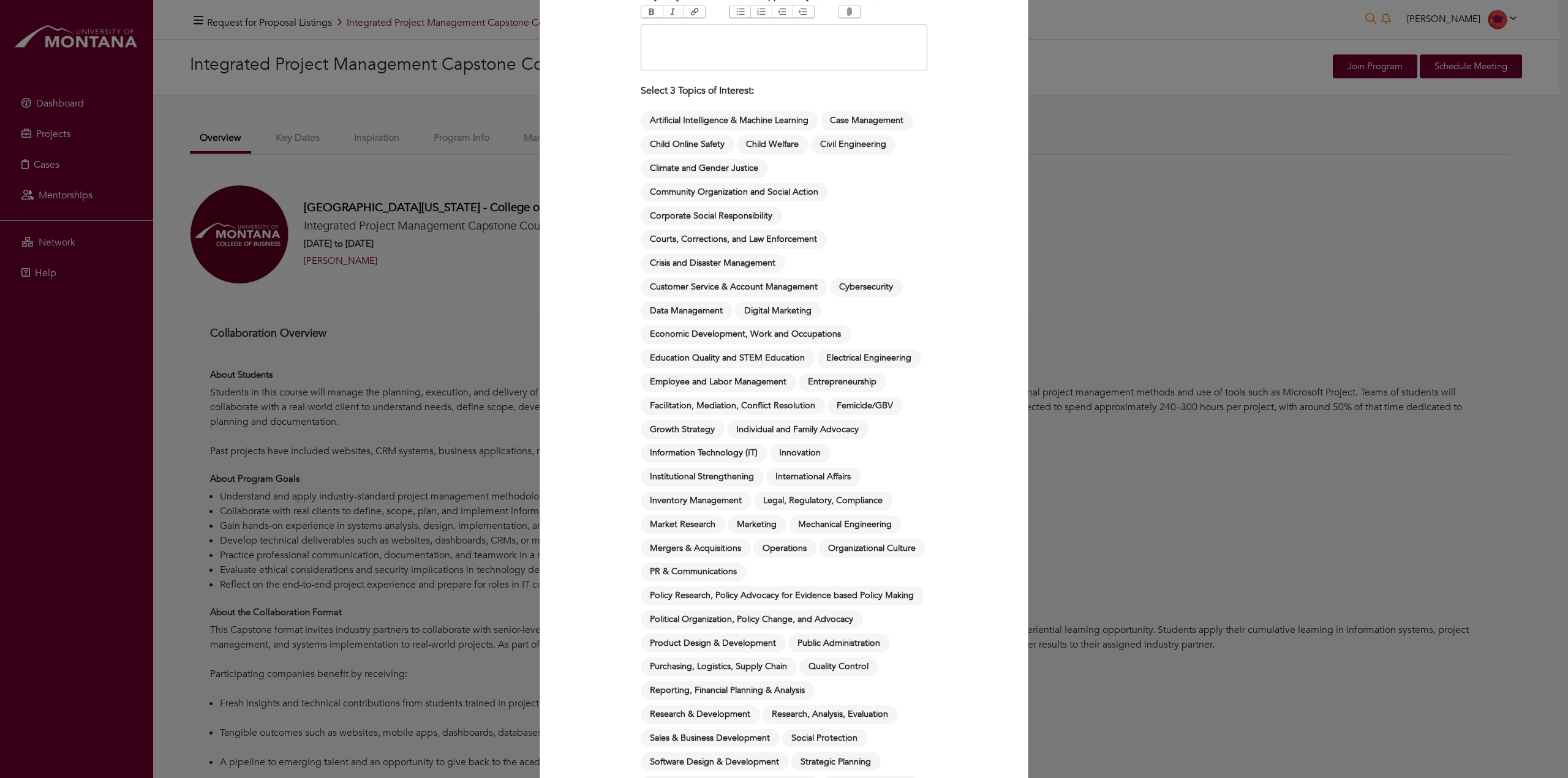
scroll to position [551, 0]
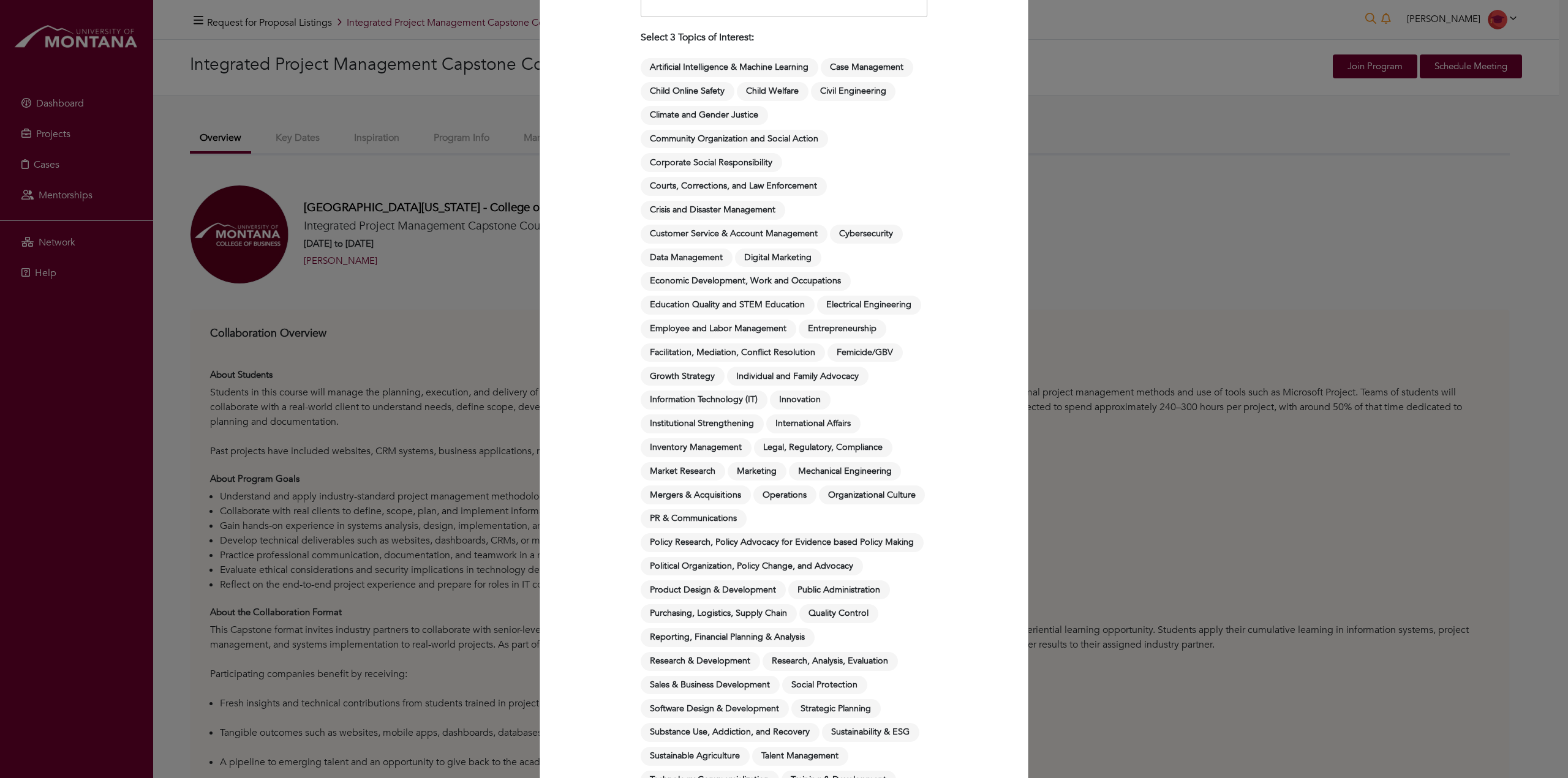
click at [1073, 338] on div "Integrated Project Management Capstone Course (BMIS476 - Fall 2025) Return to P…" at bounding box center [784, 389] width 1568 height 778
click at [436, 175] on div "Integrated Project Management Capstone Course (BMIS476 - Fall 2025) Return to P…" at bounding box center [784, 389] width 1568 height 778
click at [440, 178] on div "Integrated Project Management Capstone Course (BMIS476 - Fall 2025) Return to P…" at bounding box center [784, 389] width 1568 height 778
drag, startPoint x: 1276, startPoint y: 242, endPoint x: 1256, endPoint y: 227, distance: 25.0
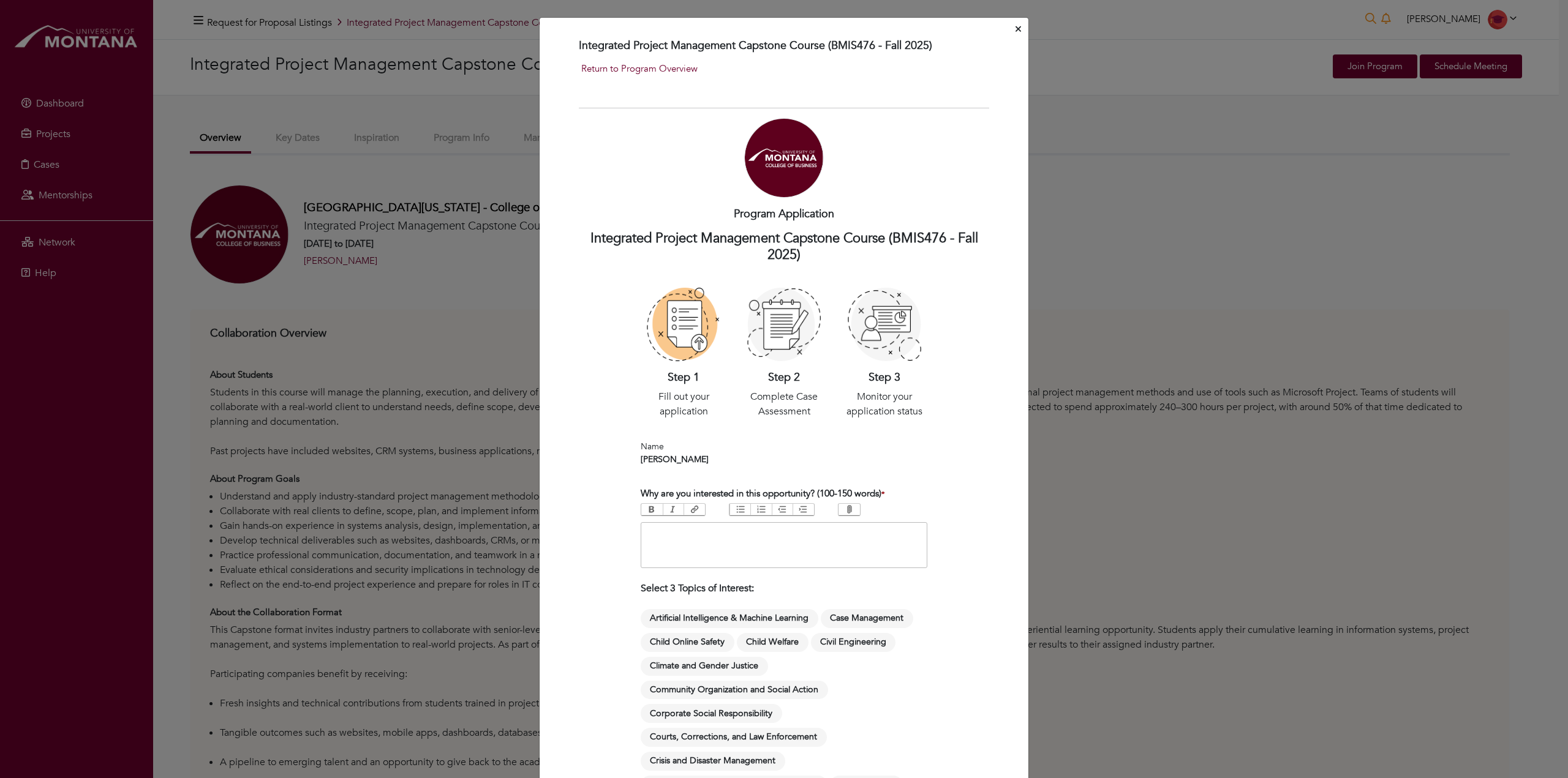
click at [1013, 32] on button "Close" at bounding box center [1018, 29] width 10 height 19
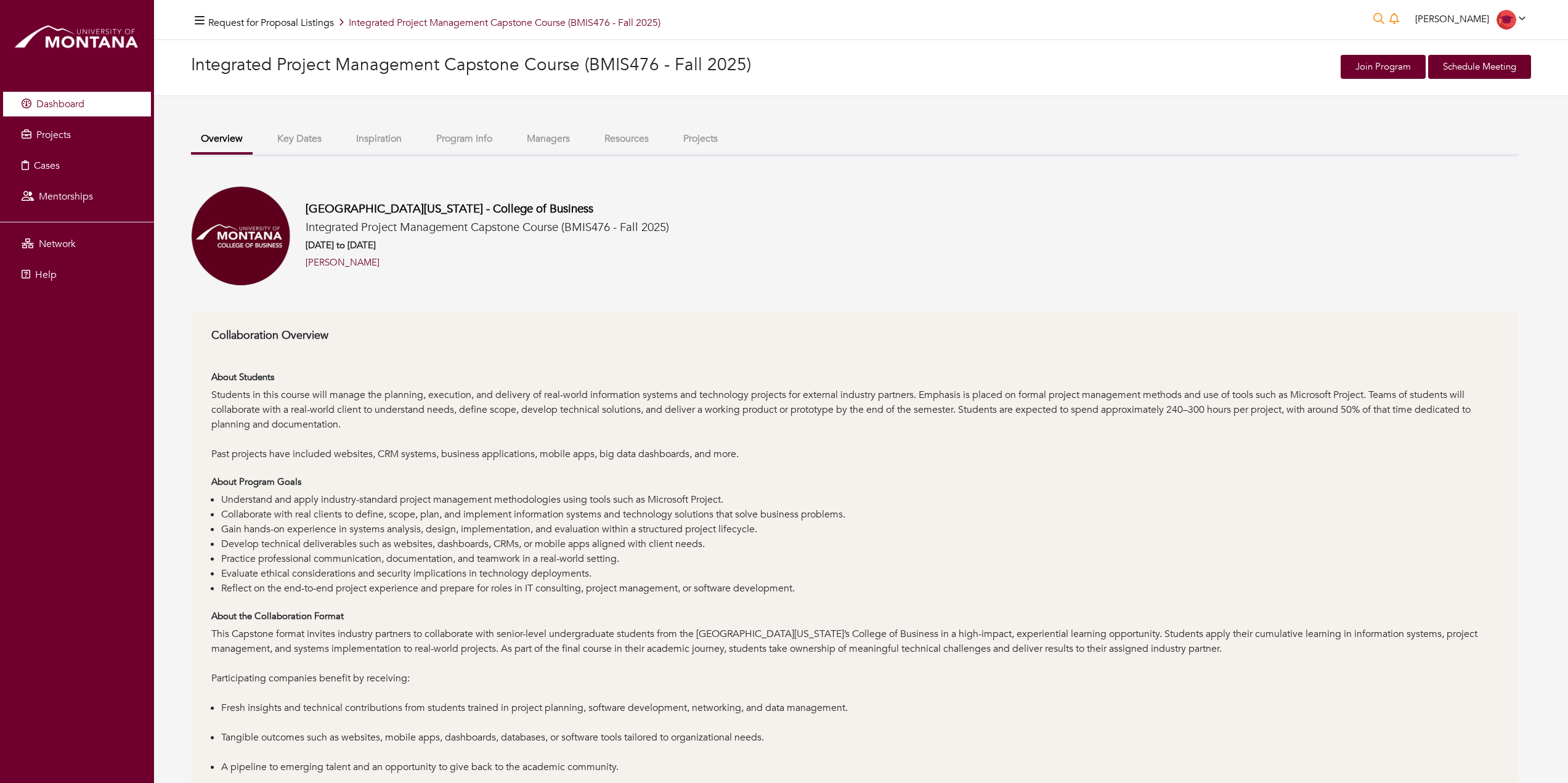
click at [69, 112] on link "Dashboard" at bounding box center [77, 103] width 148 height 25
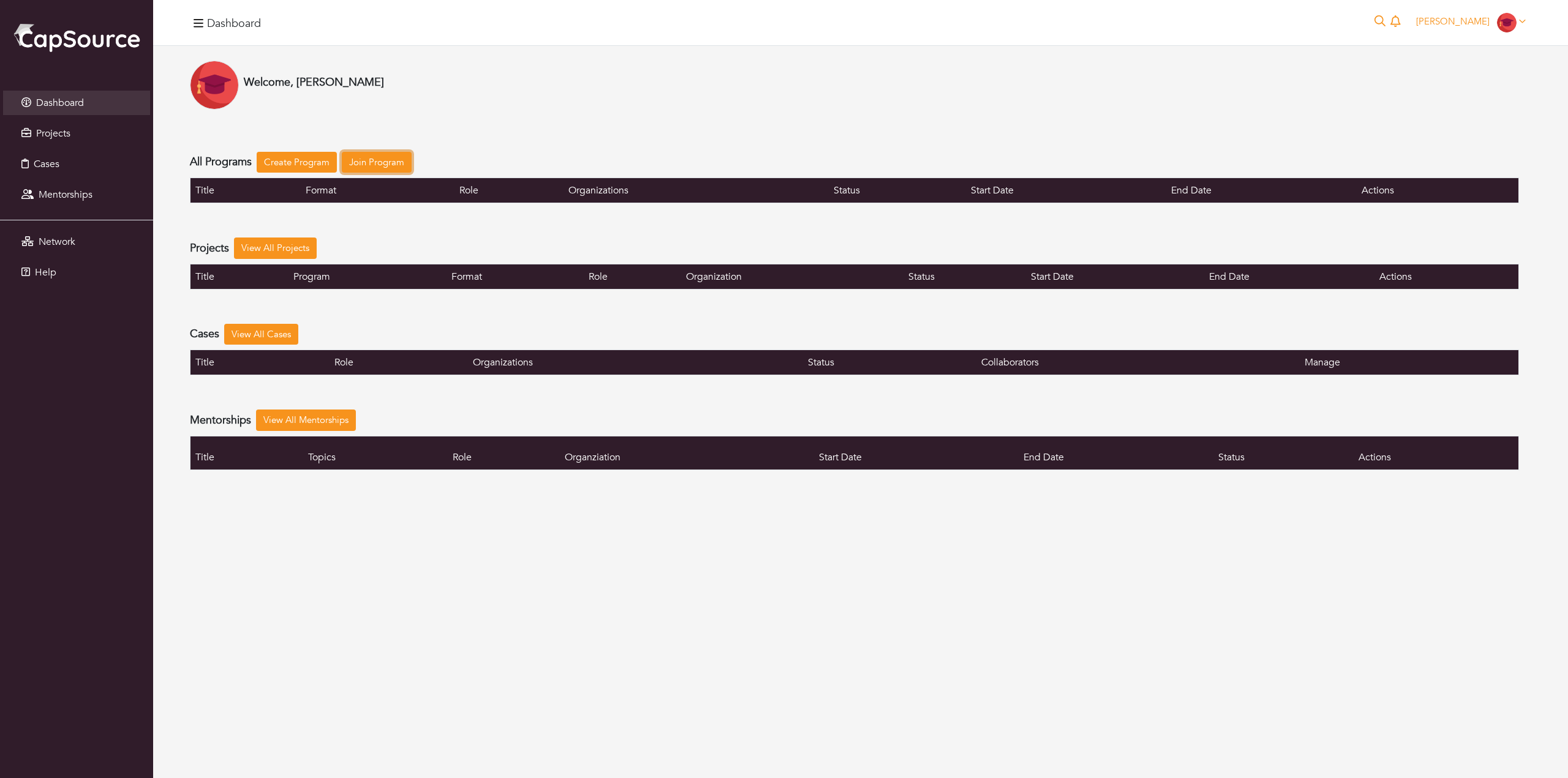
click at [355, 161] on link "Join Program" at bounding box center [377, 162] width 70 height 22
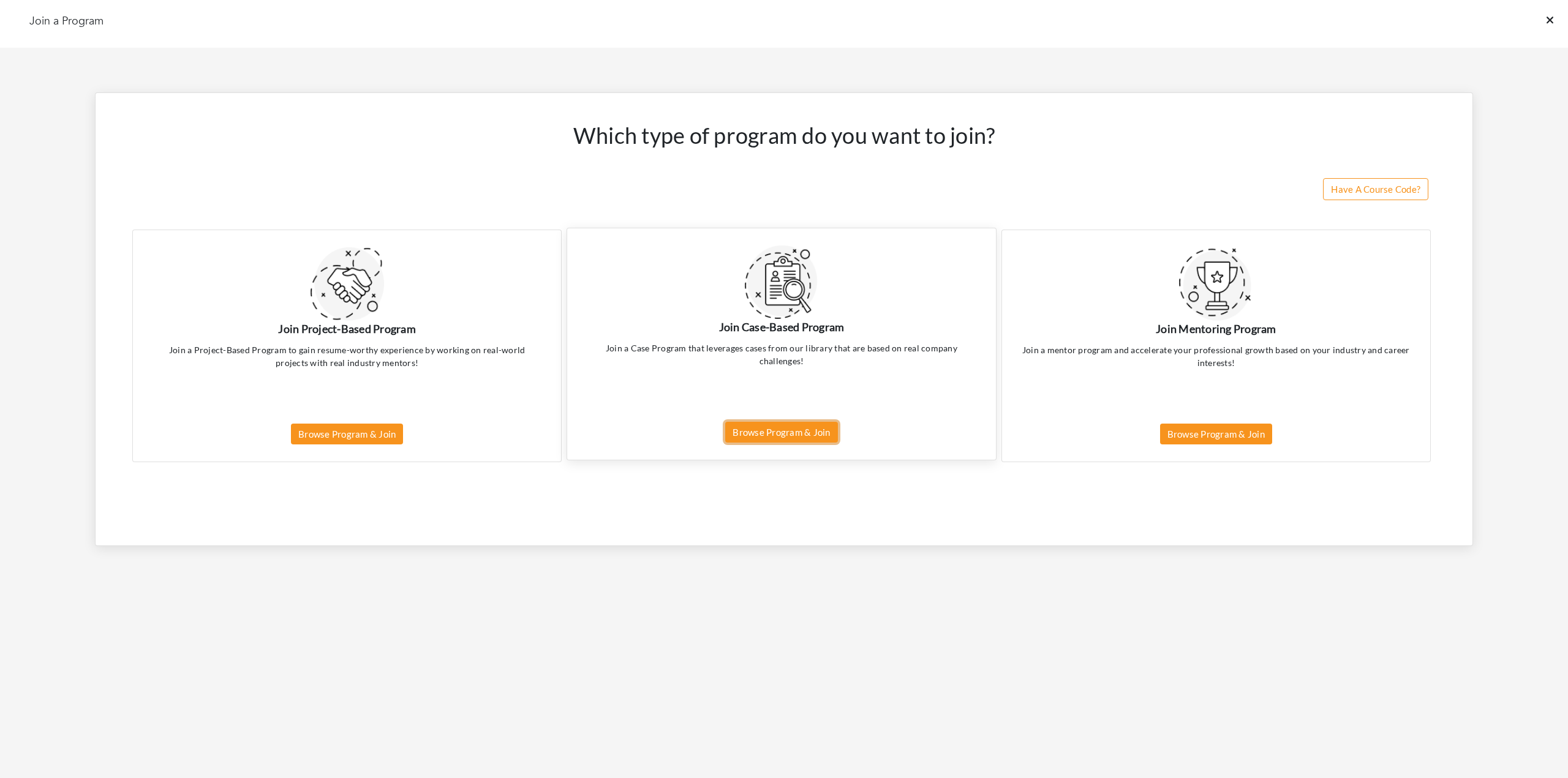
click at [775, 424] on link "Browse Program & Join" at bounding box center [781, 432] width 112 height 22
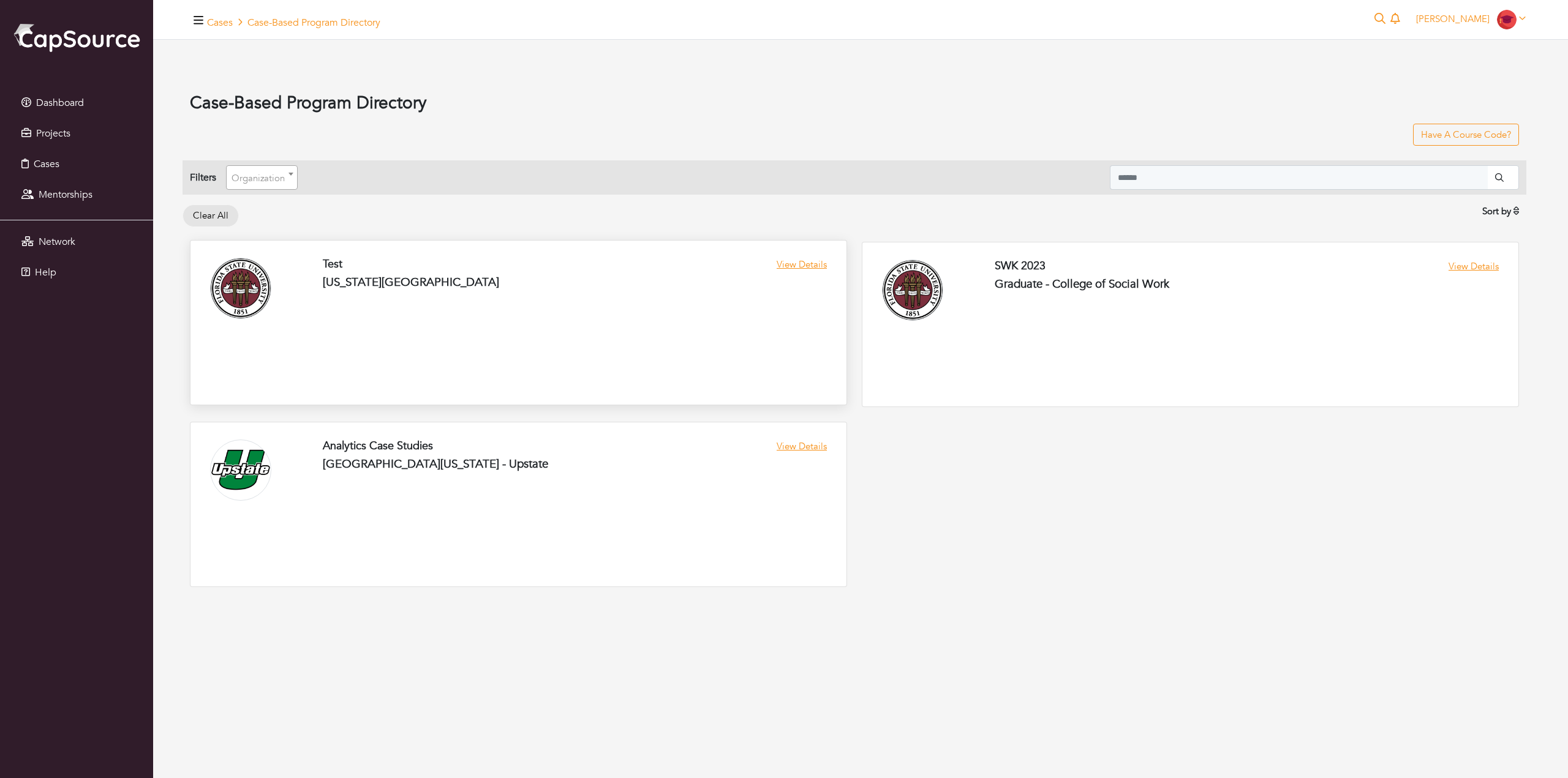
click at [366, 278] on link at bounding box center [518, 322] width 656 height 164
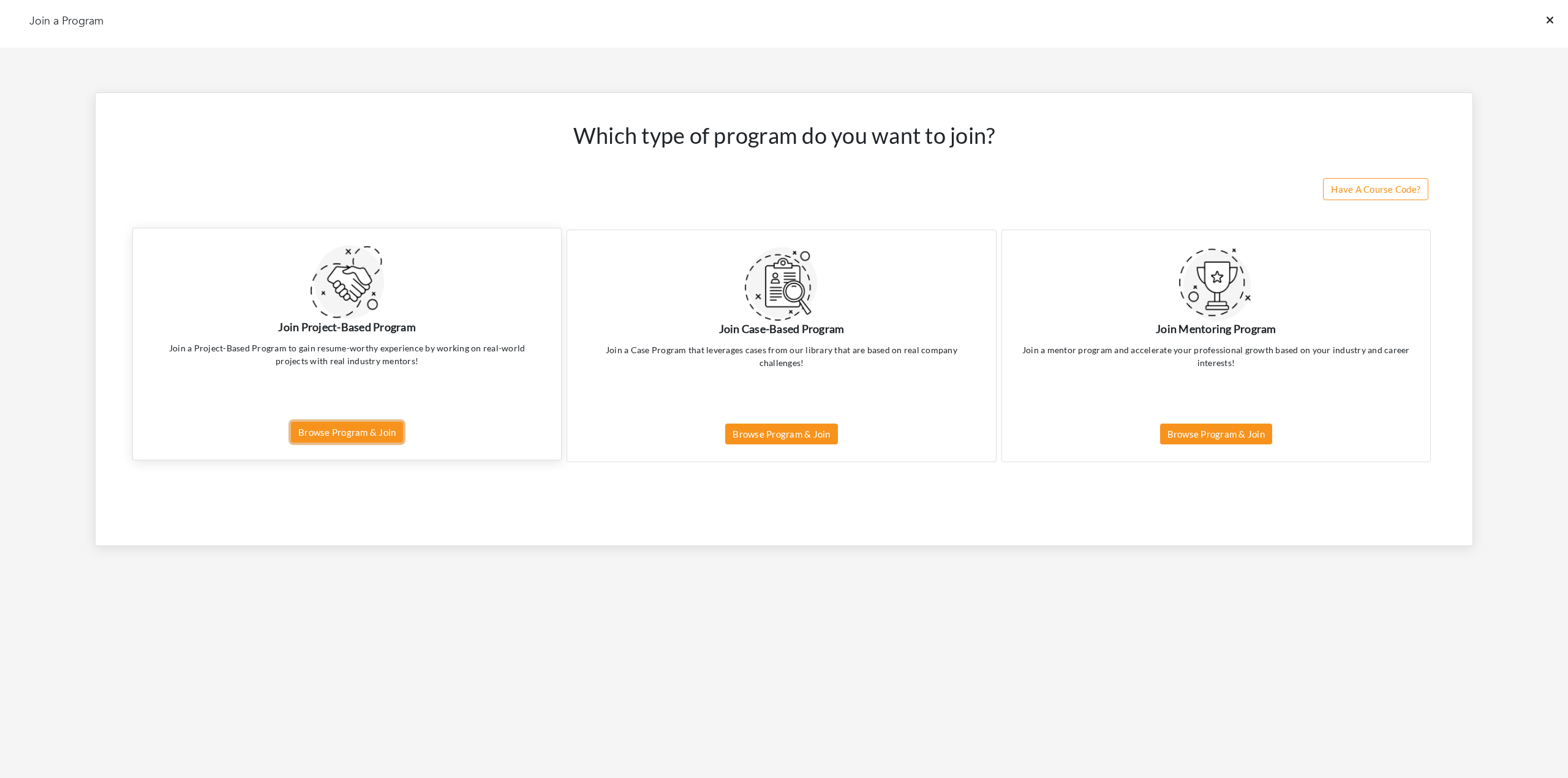
click at [343, 438] on link "Browse Program & Join" at bounding box center [347, 432] width 112 height 22
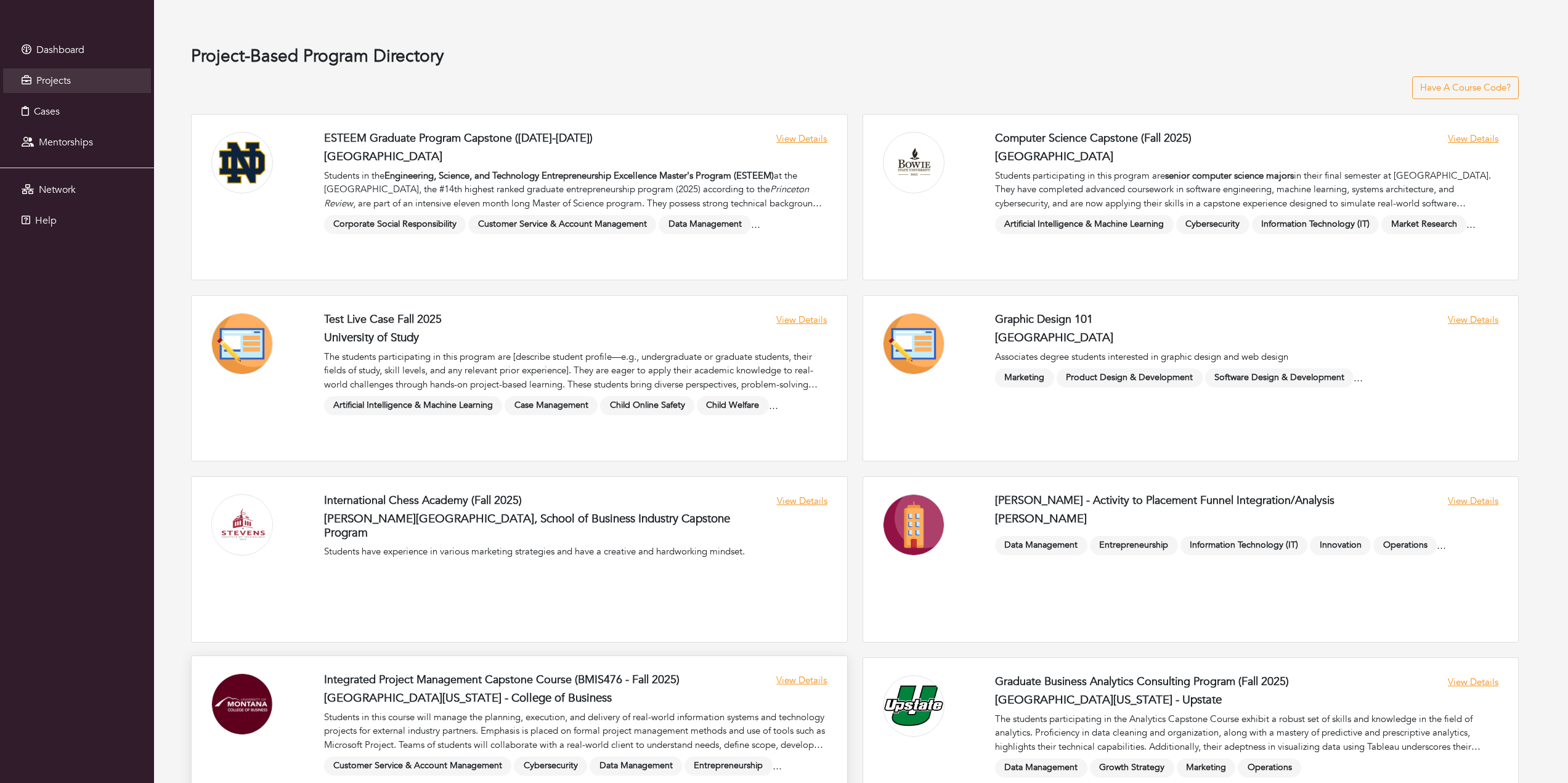
scroll to position [308, 0]
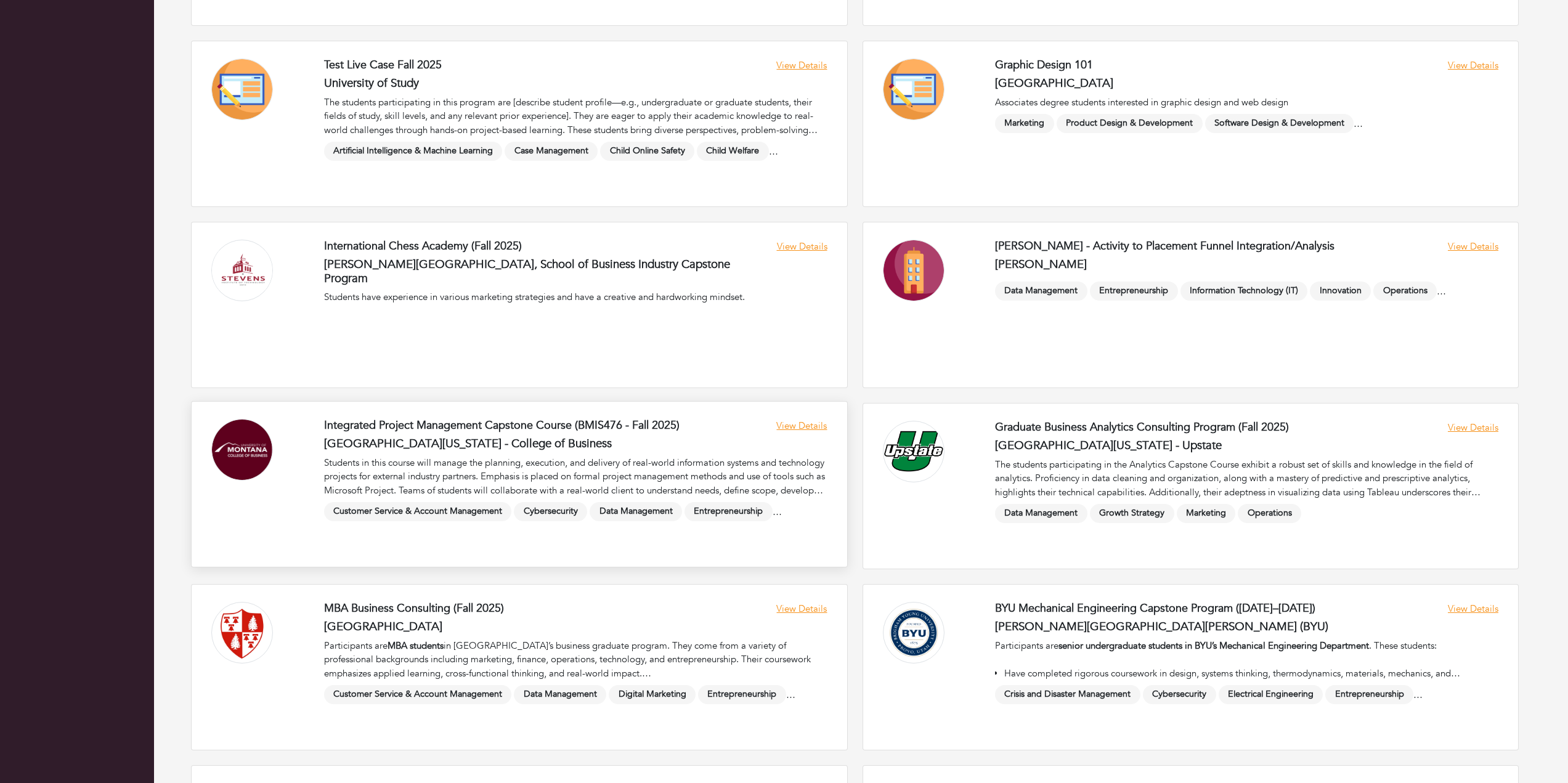
click at [538, 424] on link at bounding box center [519, 484] width 656 height 165
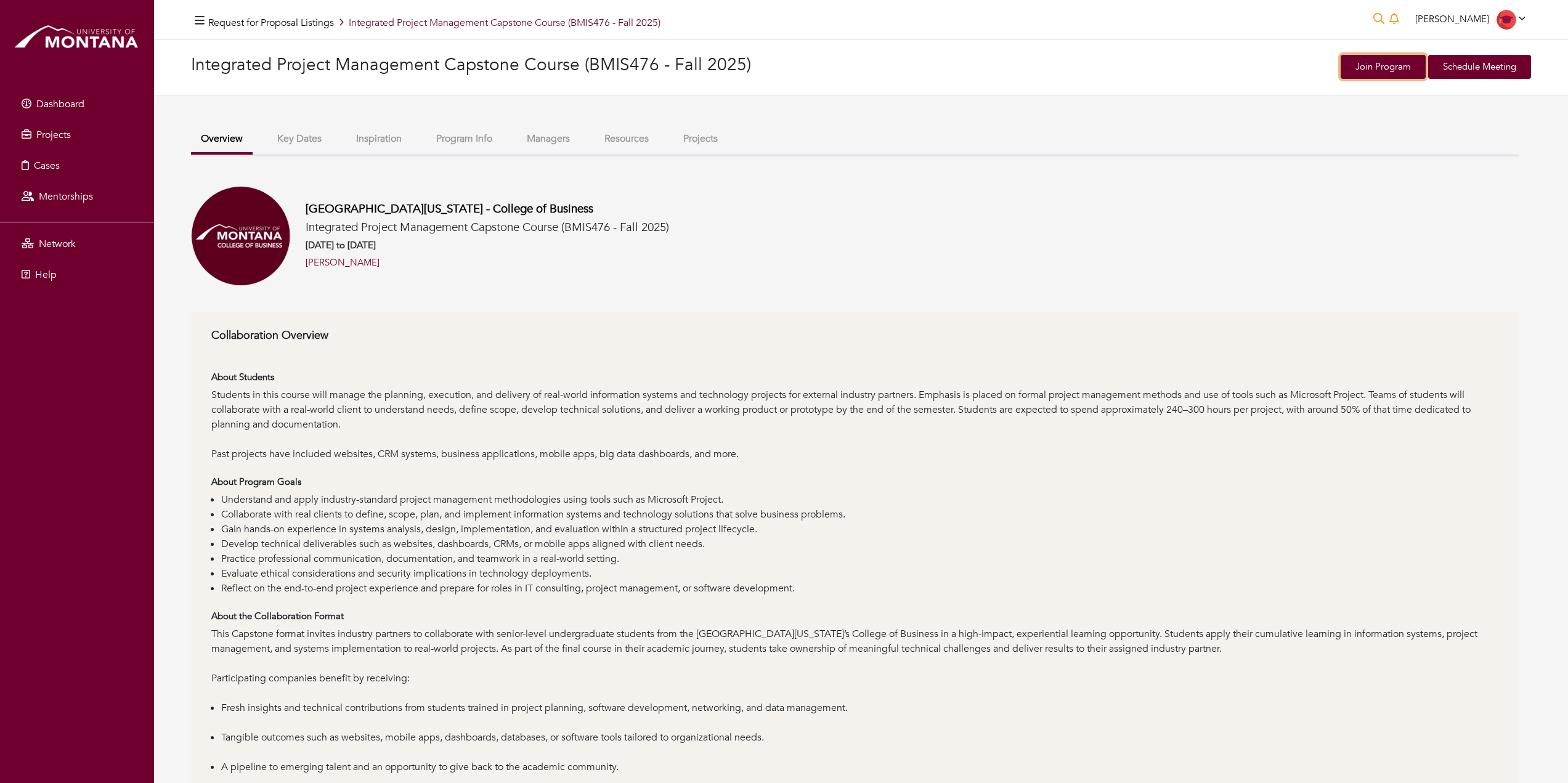
click at [1379, 69] on link "Join Program" at bounding box center [1383, 67] width 85 height 24
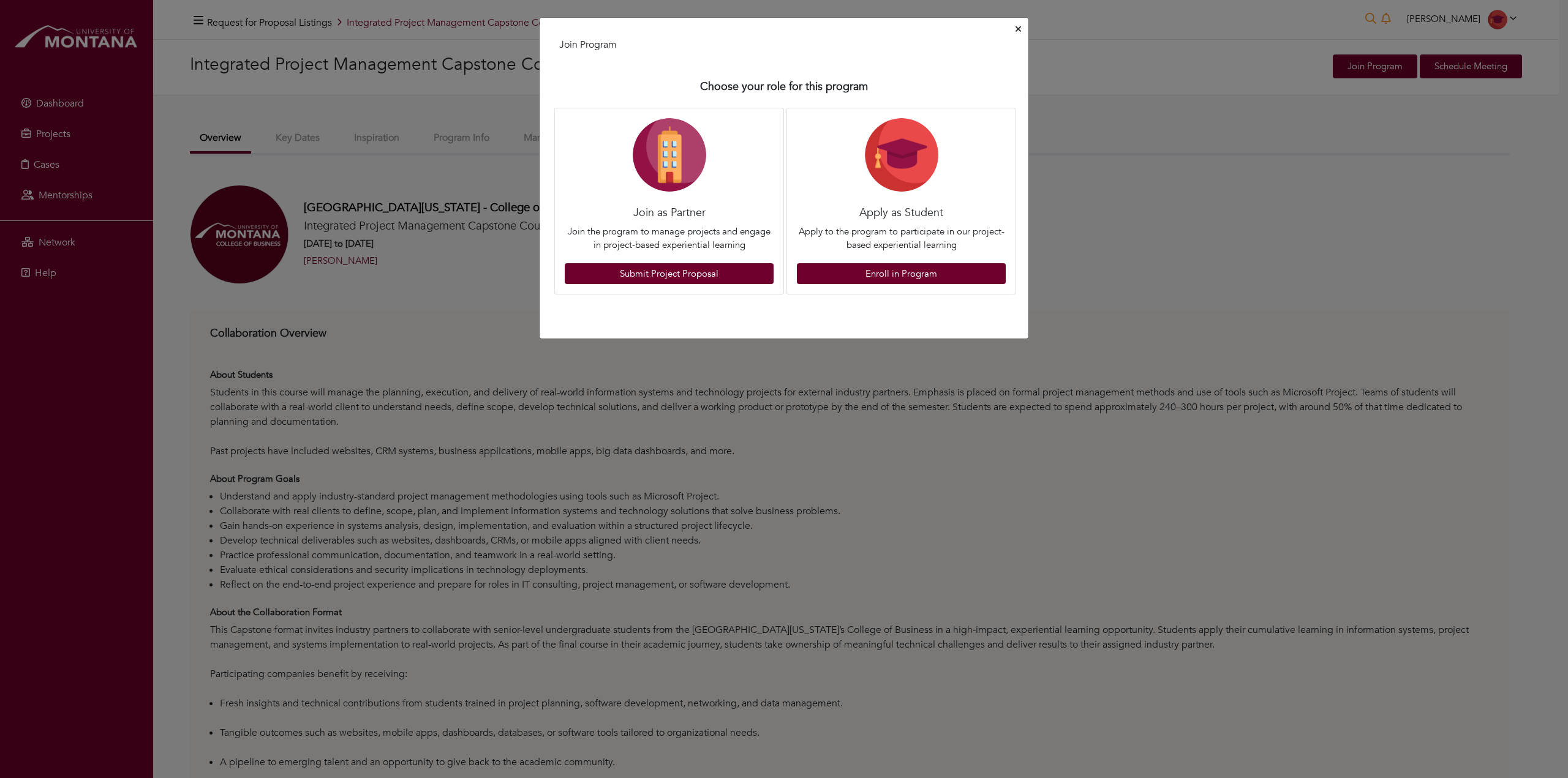
click at [1014, 29] on button "Close" at bounding box center [1018, 29] width 10 height 19
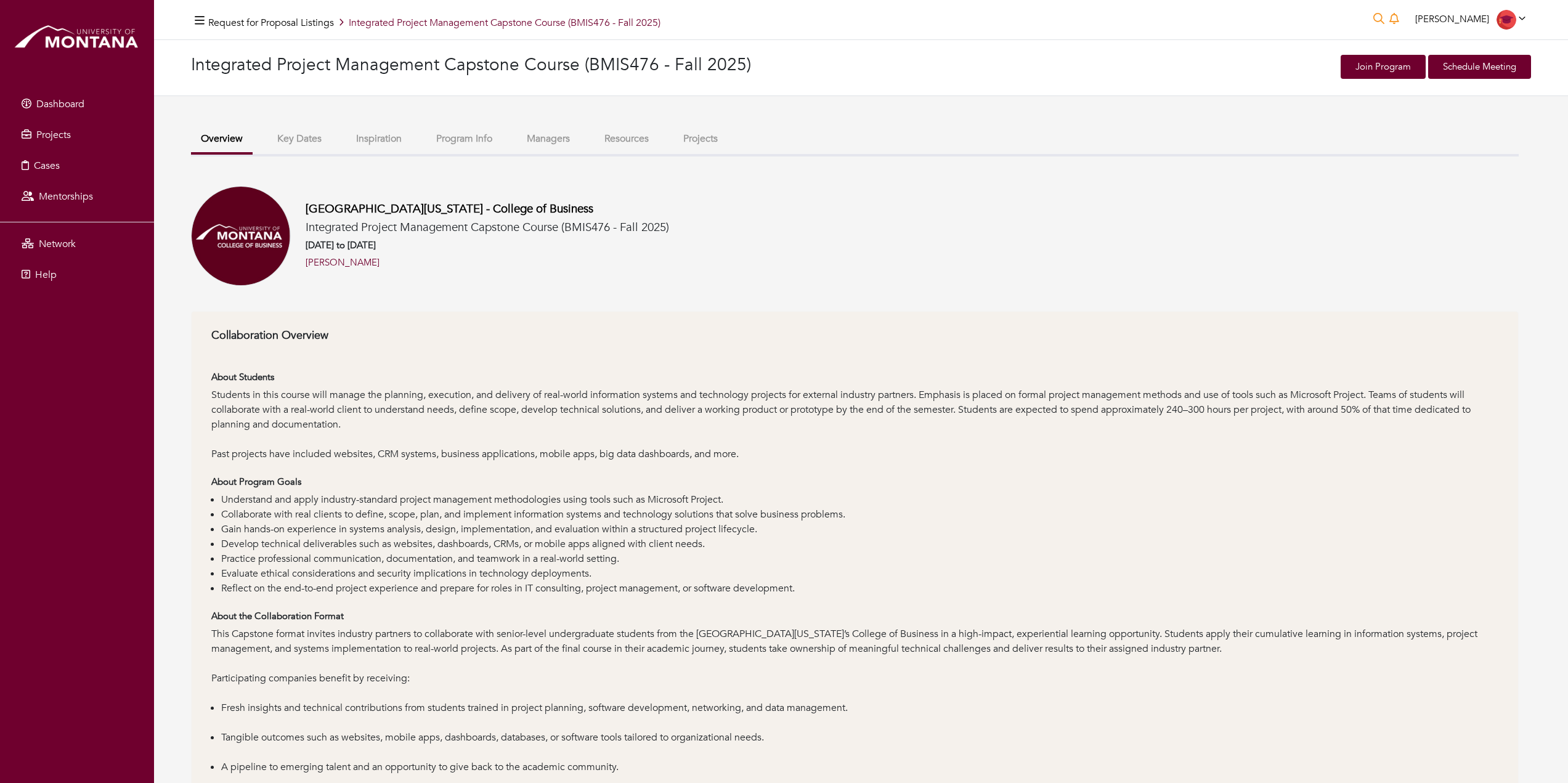
click at [303, 142] on button "Key Dates" at bounding box center [299, 139] width 64 height 27
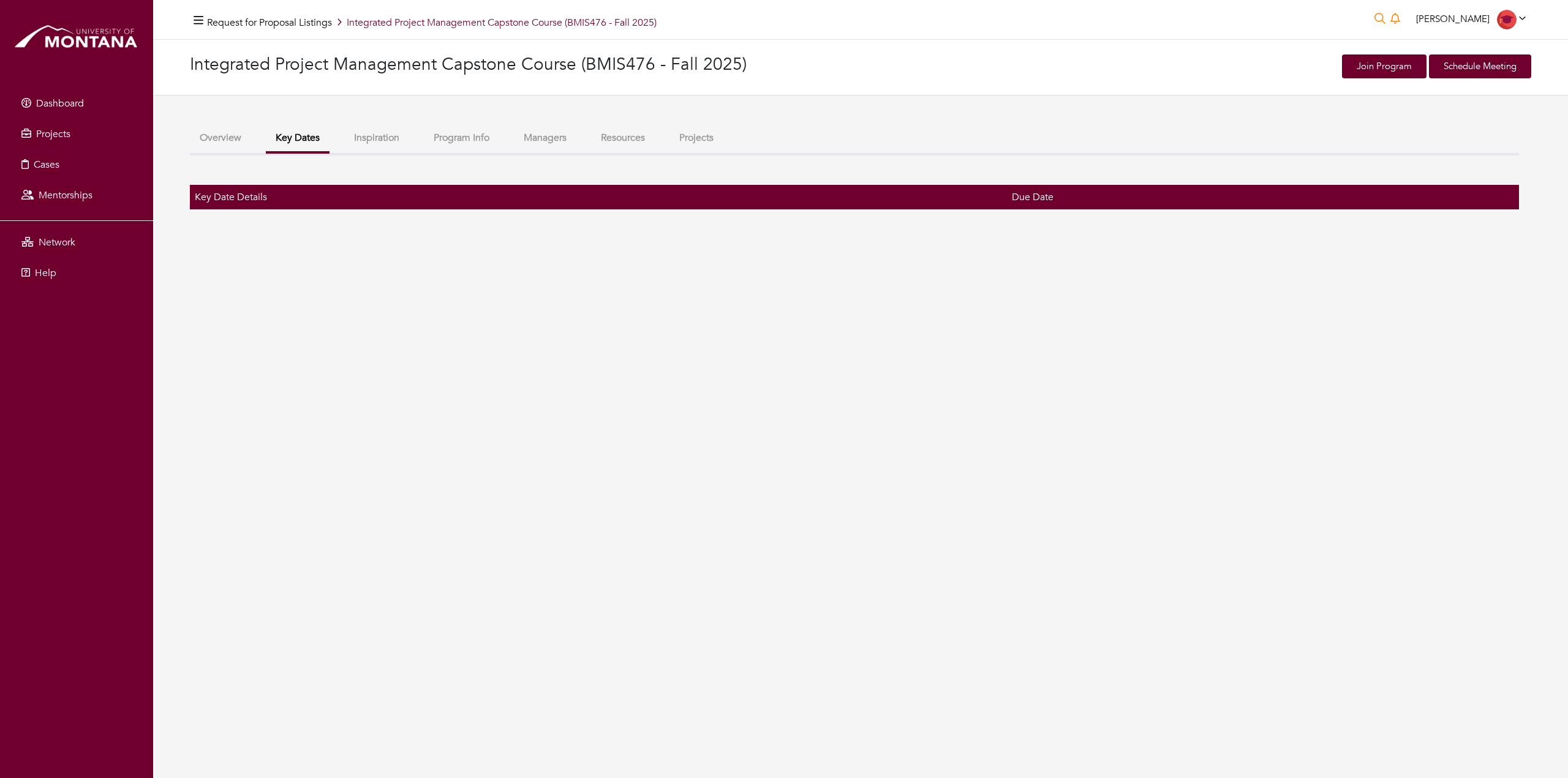
click at [396, 142] on button "Inspiration" at bounding box center [376, 138] width 65 height 27
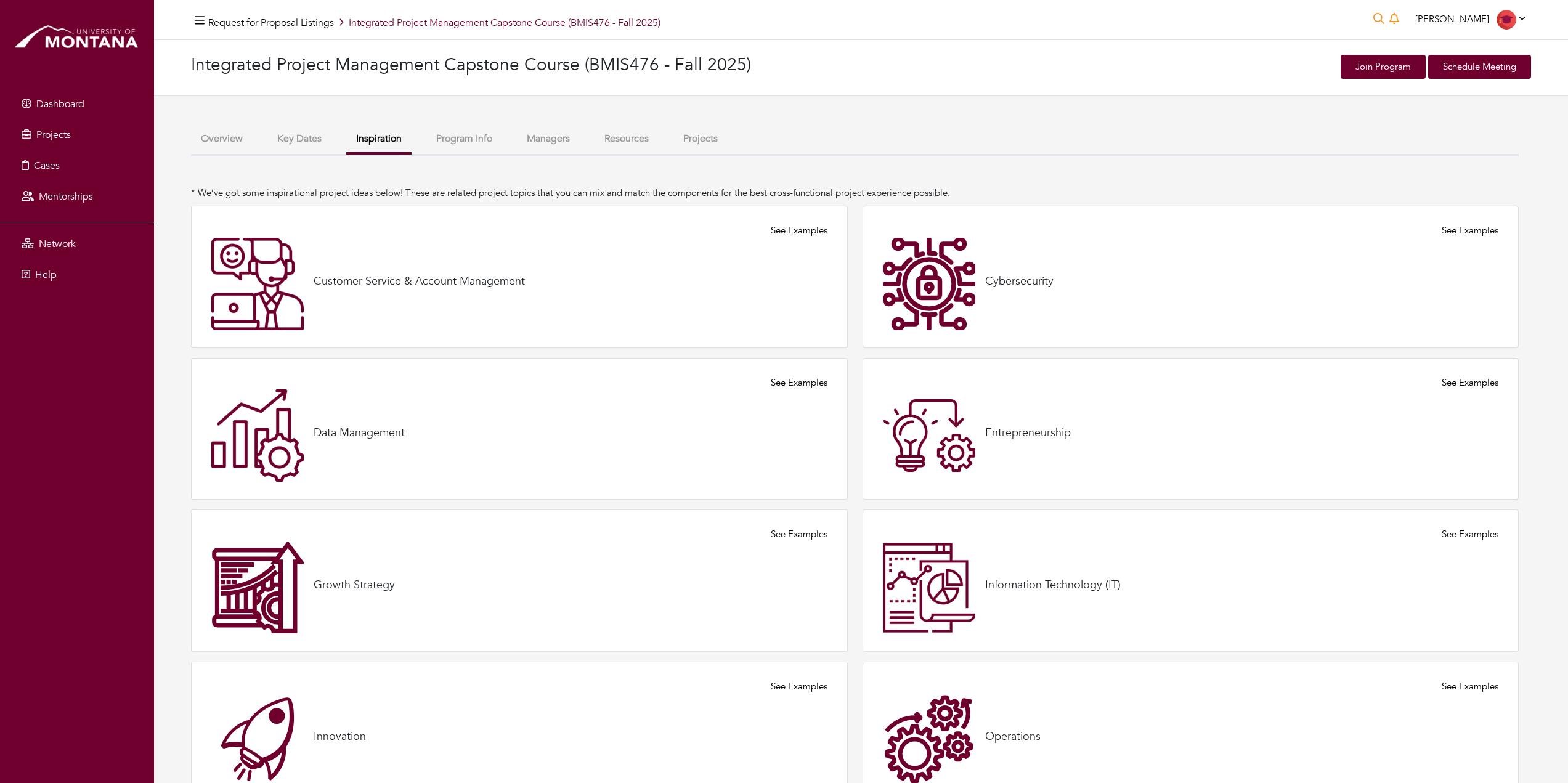
click at [210, 134] on button "Overview" at bounding box center [222, 139] width 62 height 27
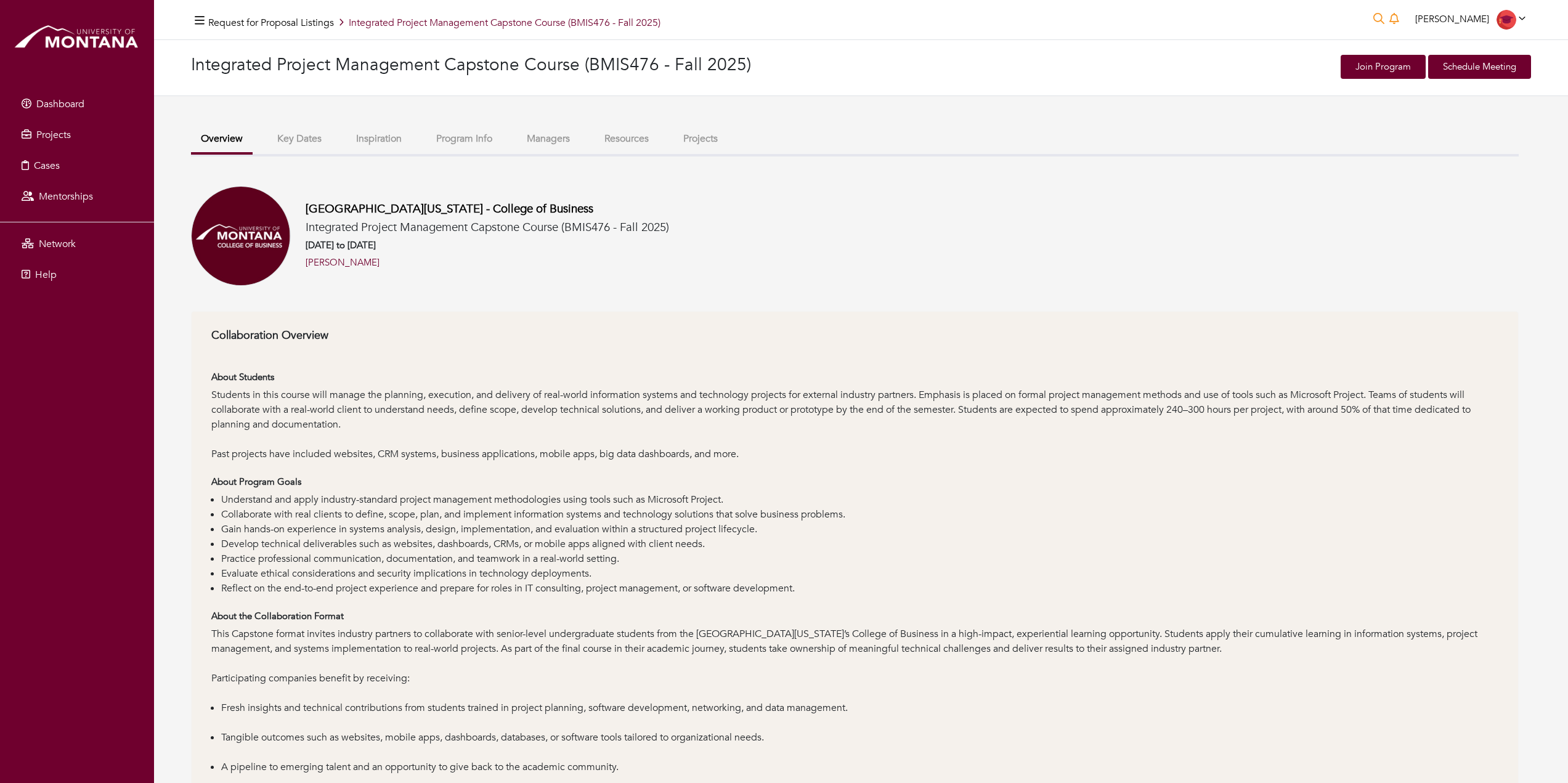
click at [408, 142] on button "Inspiration" at bounding box center [378, 139] width 65 height 27
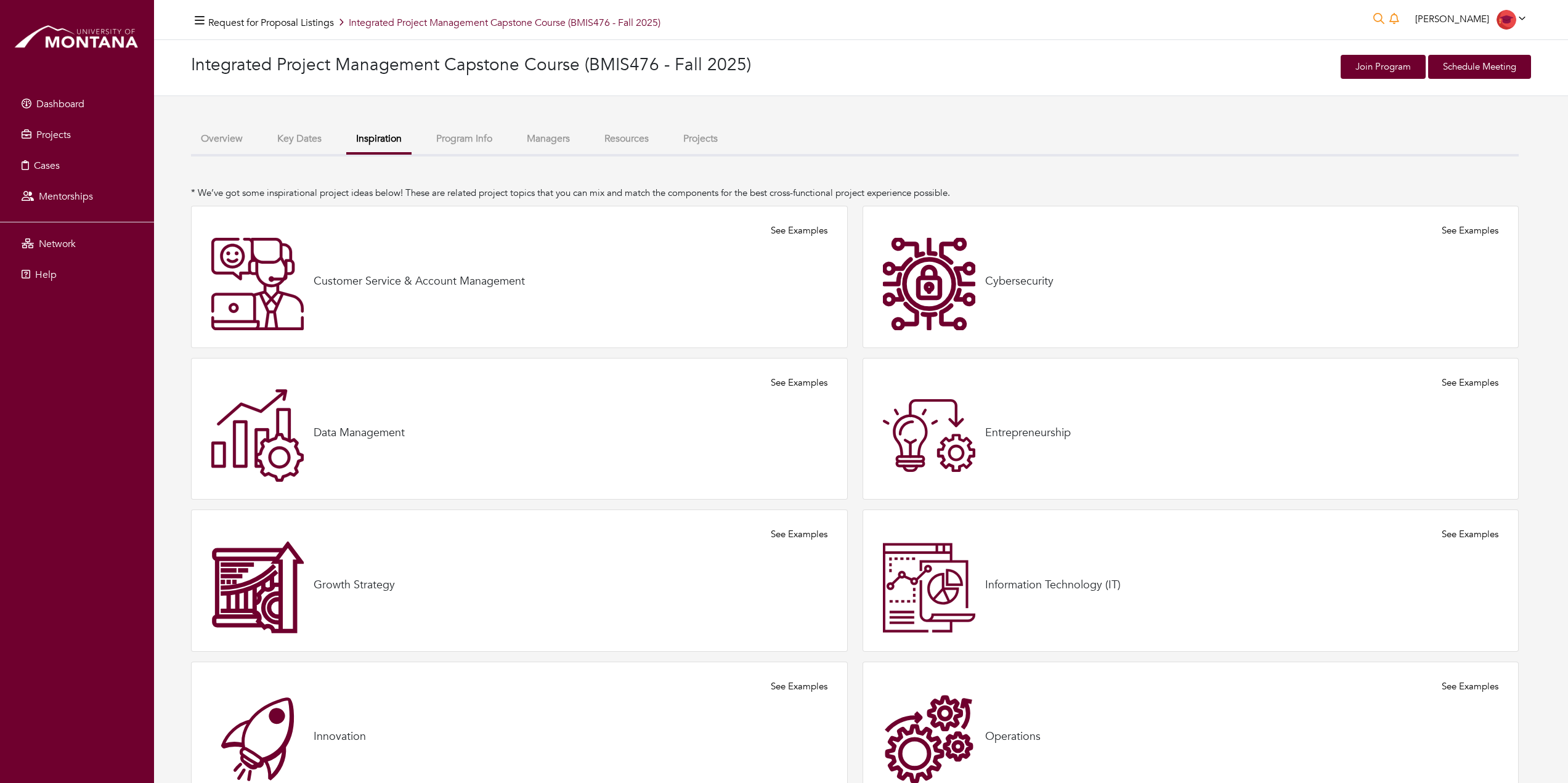
click at [434, 137] on button "Program Info" at bounding box center [464, 139] width 76 height 27
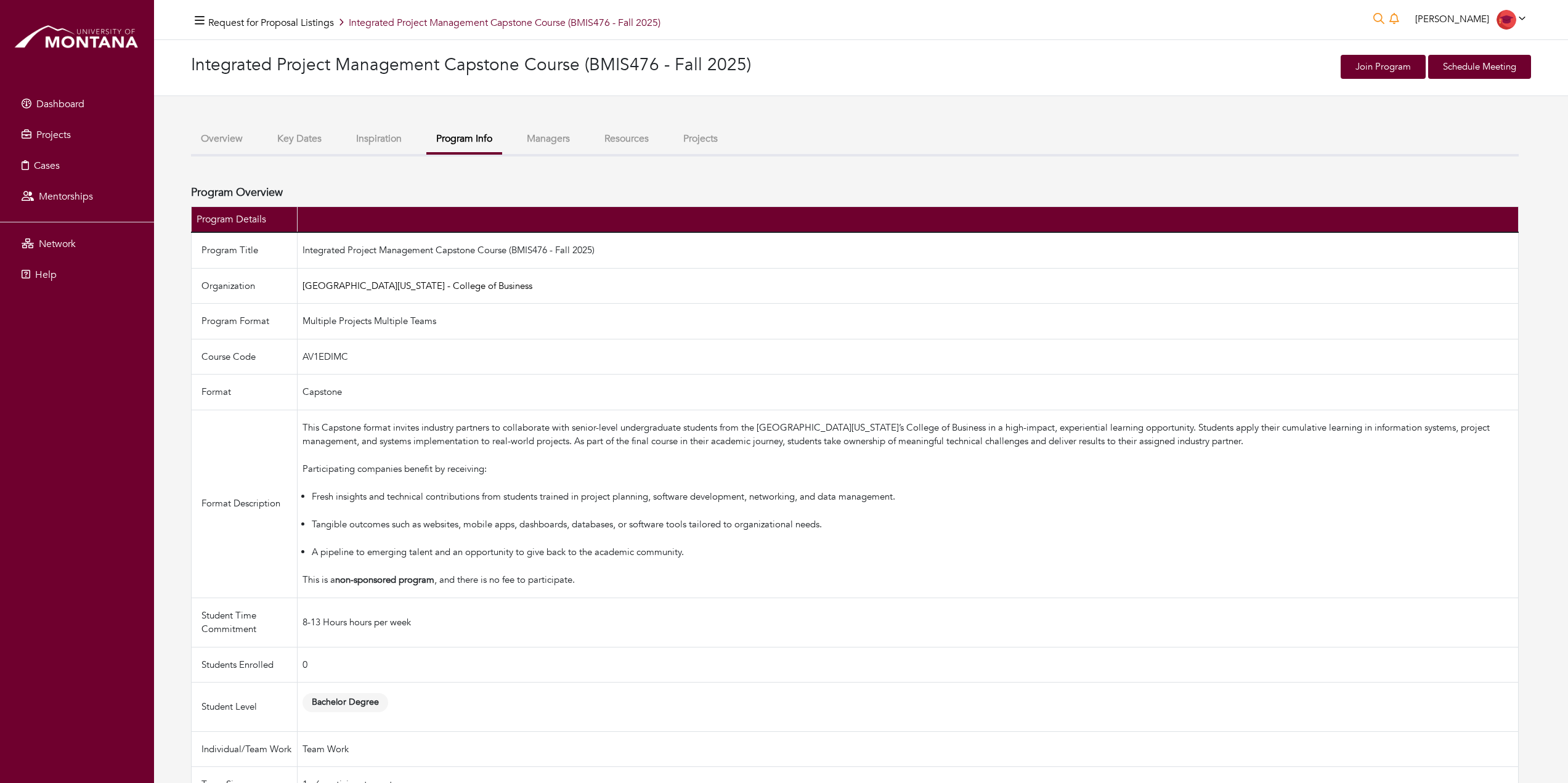
click at [543, 148] on button "Managers" at bounding box center [548, 139] width 63 height 27
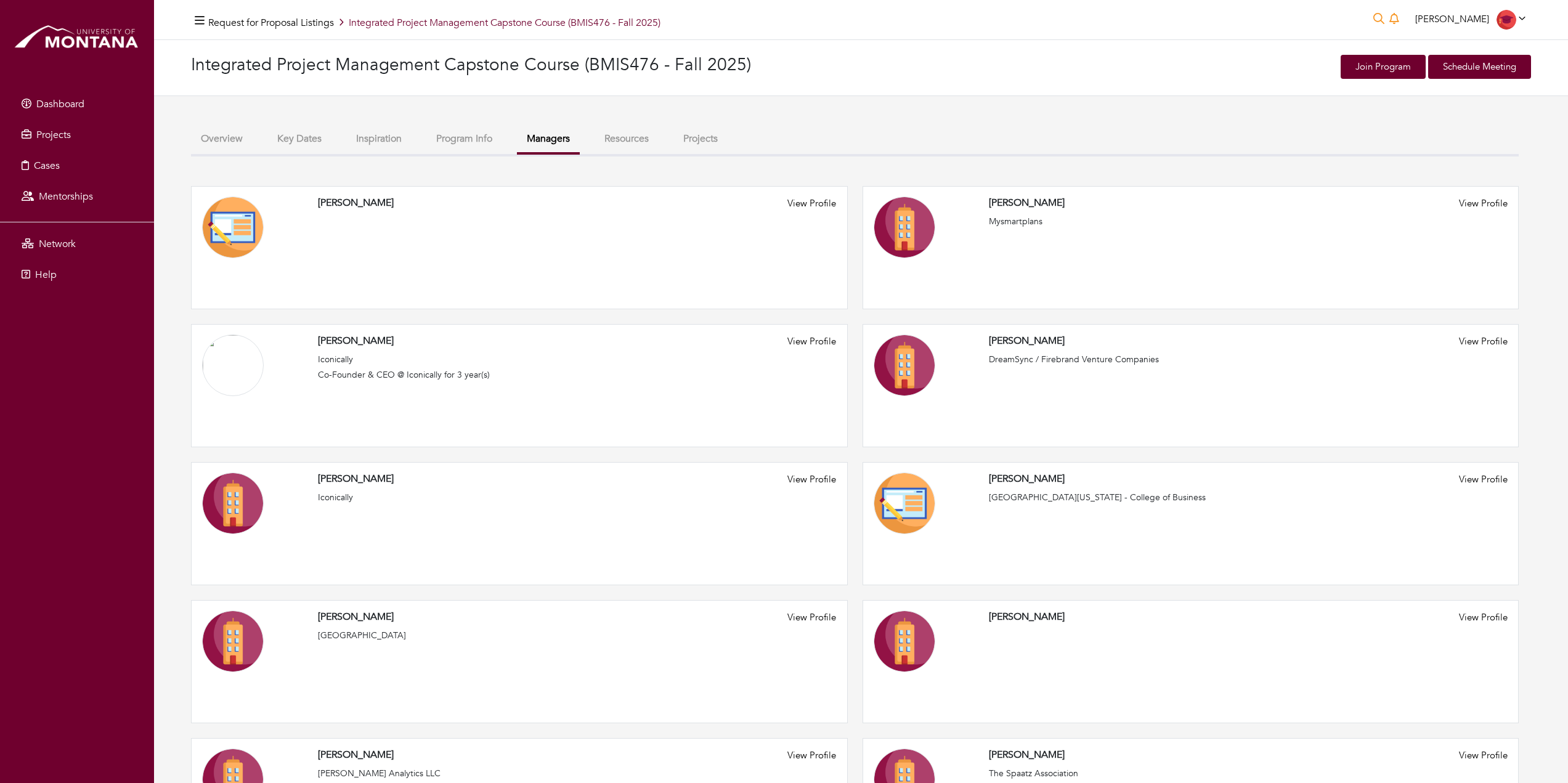
click at [482, 140] on button "Program Info" at bounding box center [464, 139] width 76 height 27
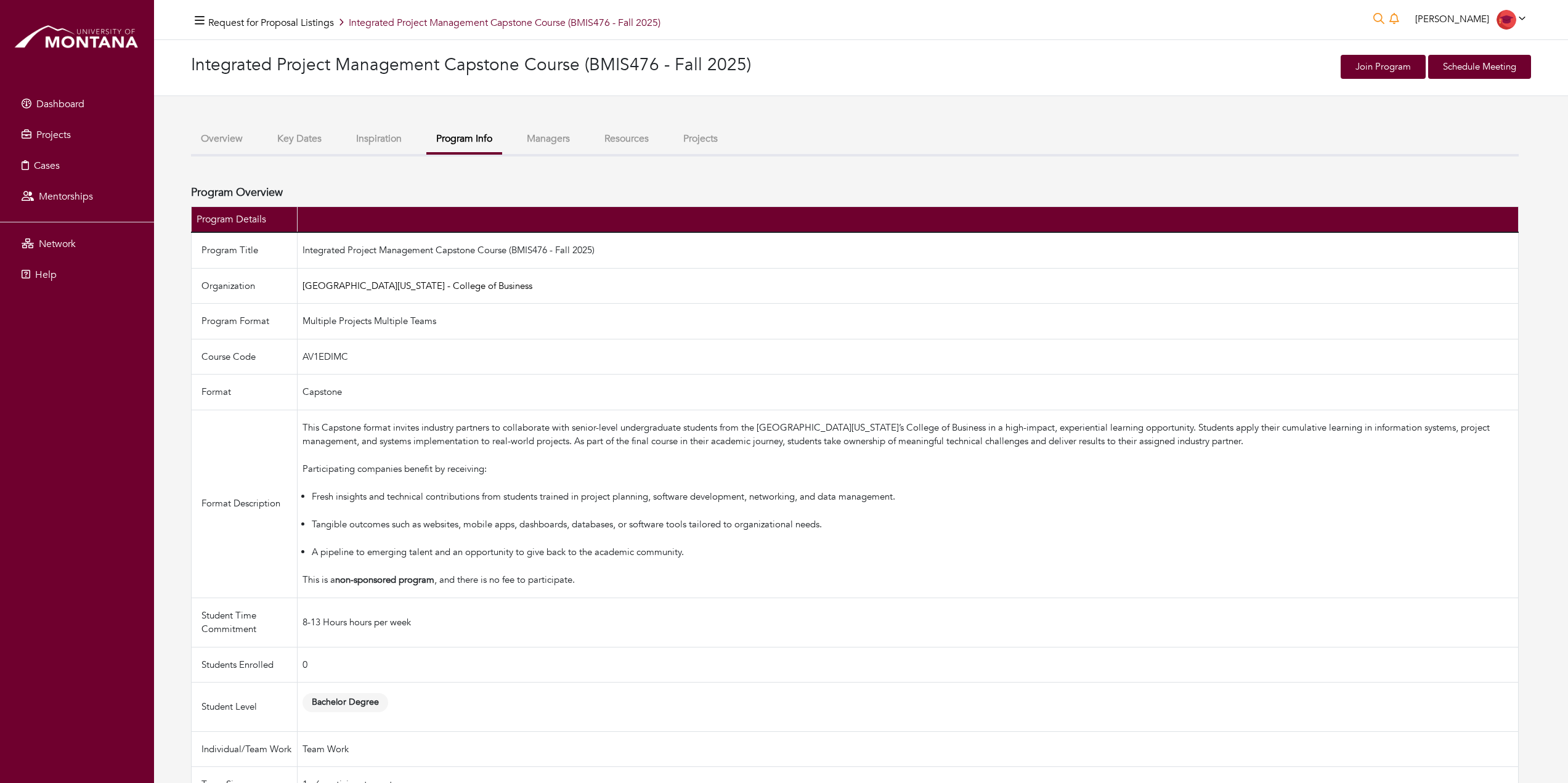
click at [540, 136] on button "Managers" at bounding box center [548, 139] width 63 height 27
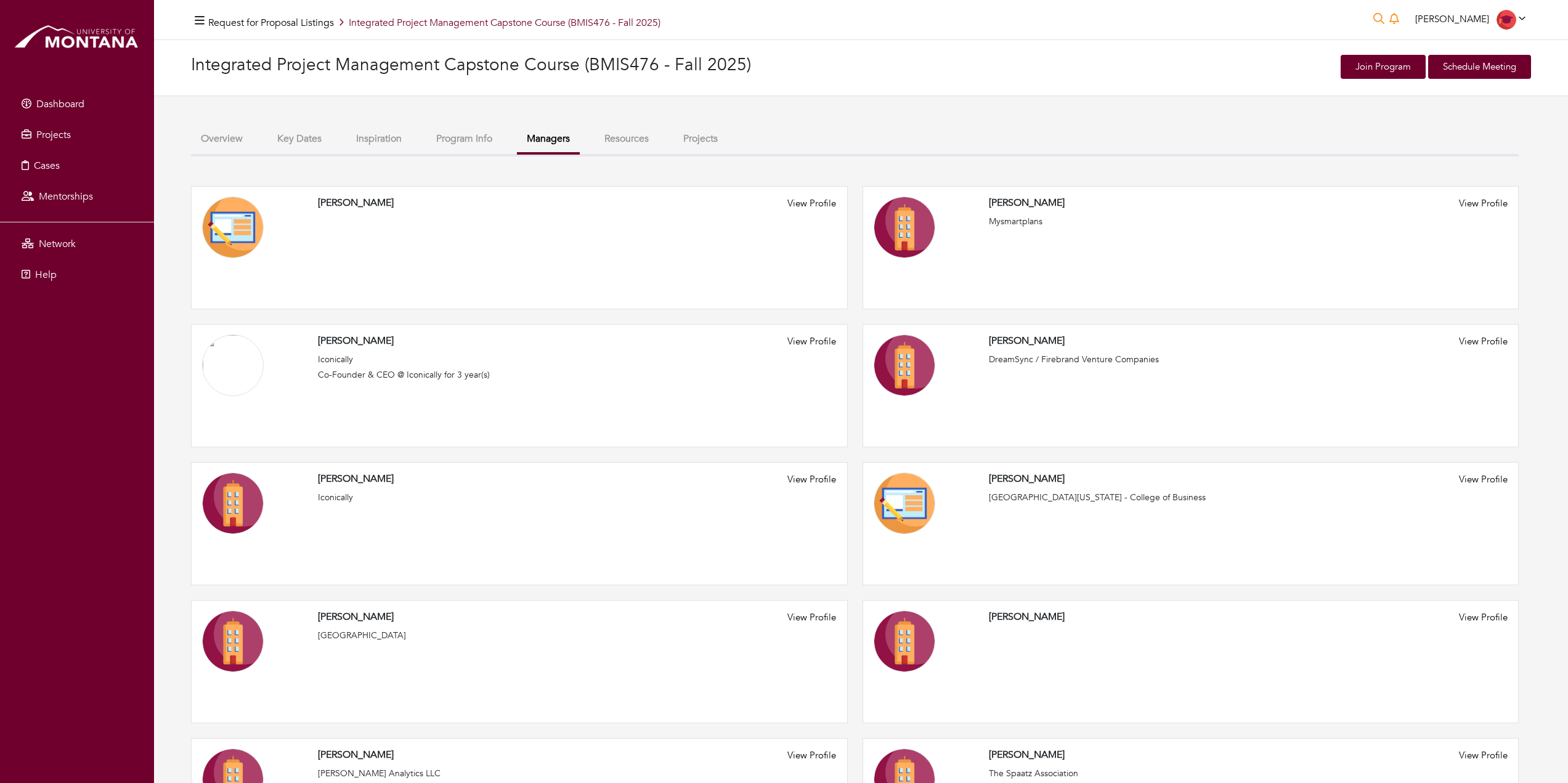
click at [623, 140] on button "Resources" at bounding box center [626, 139] width 64 height 27
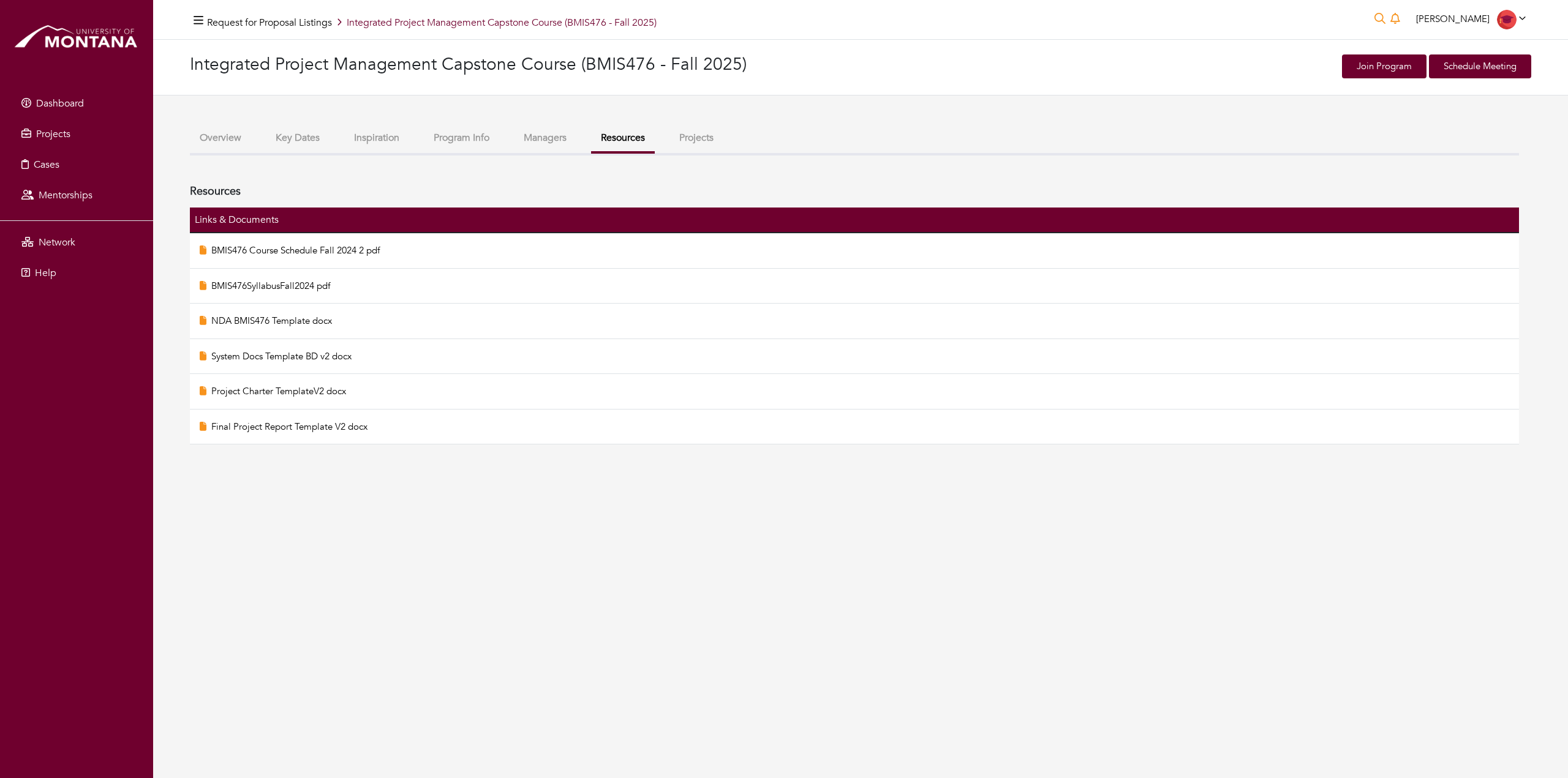
click at [702, 131] on button "Projects" at bounding box center [696, 138] width 54 height 27
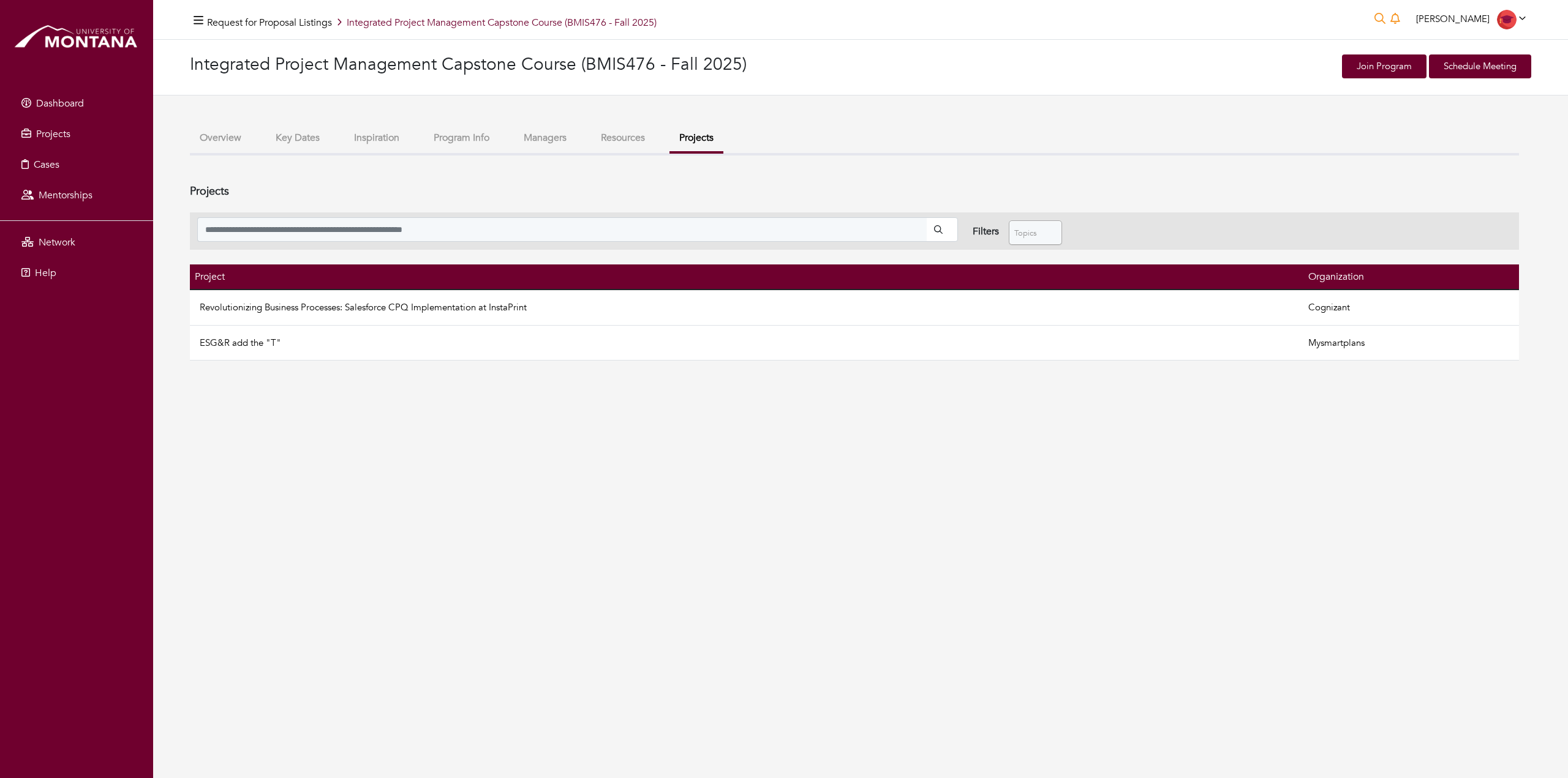
click at [633, 142] on button "Resources" at bounding box center [622, 138] width 64 height 27
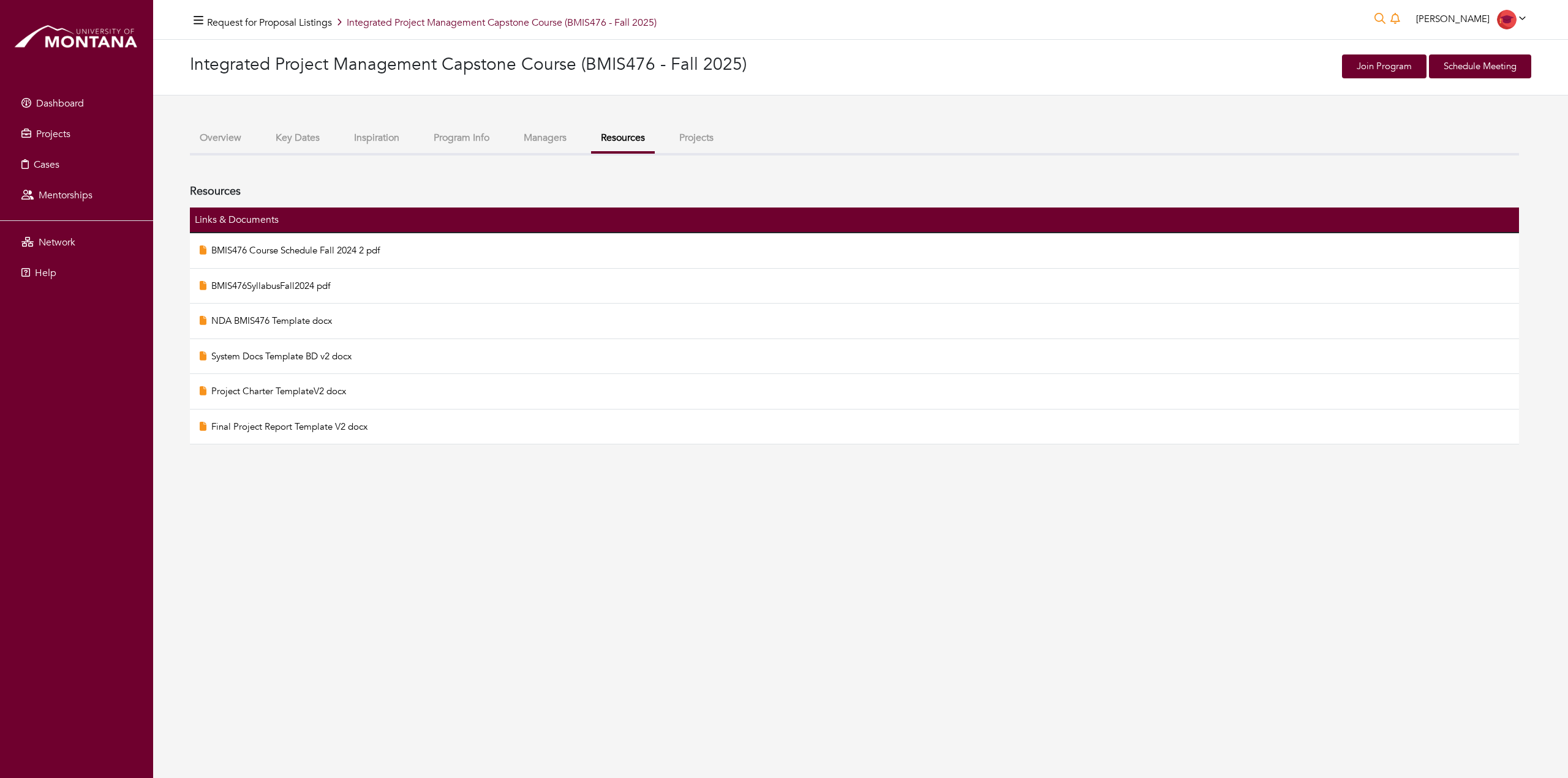
click at [701, 136] on button "Projects" at bounding box center [696, 138] width 54 height 27
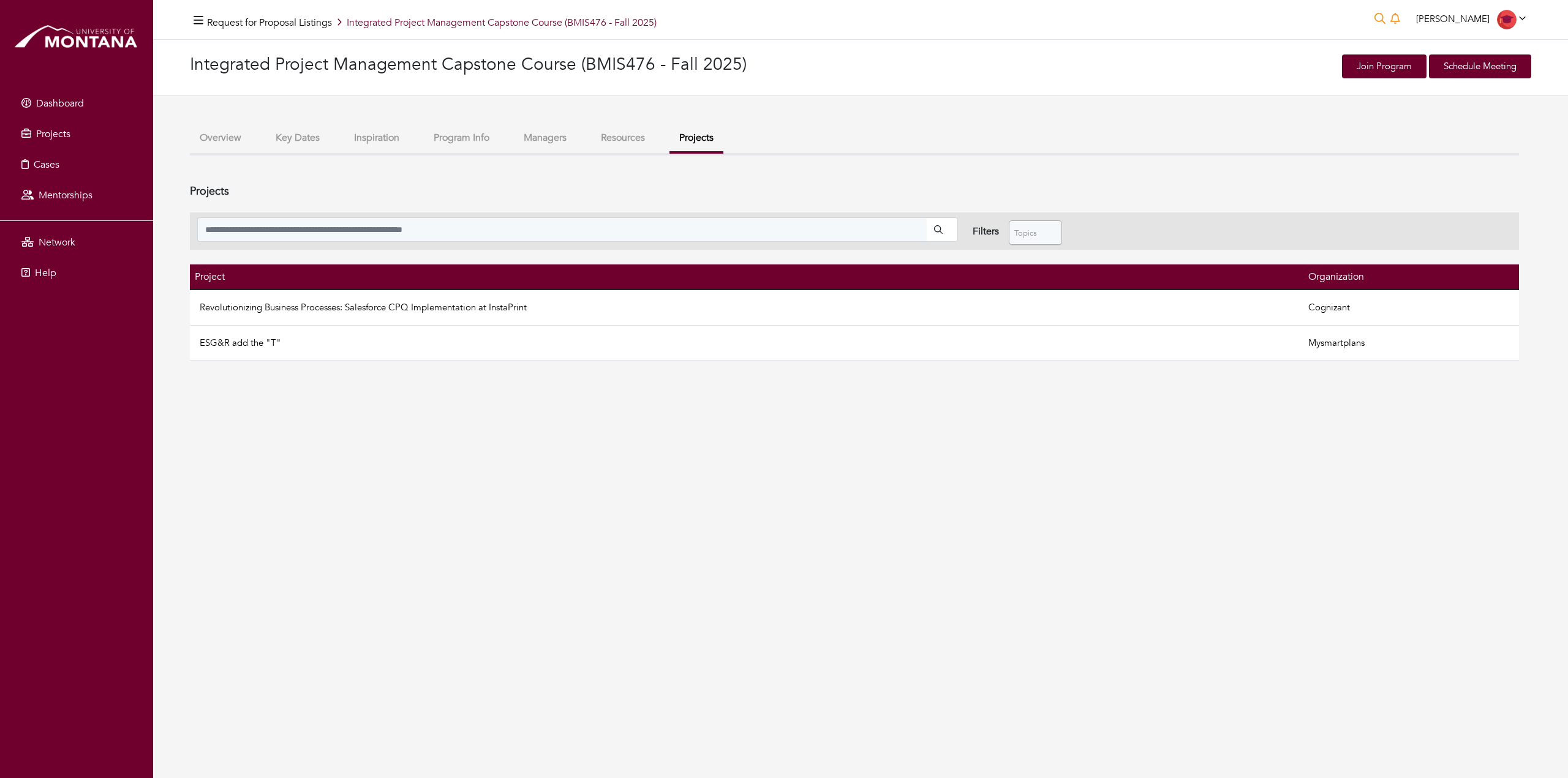
click at [632, 141] on button "Resources" at bounding box center [622, 138] width 64 height 27
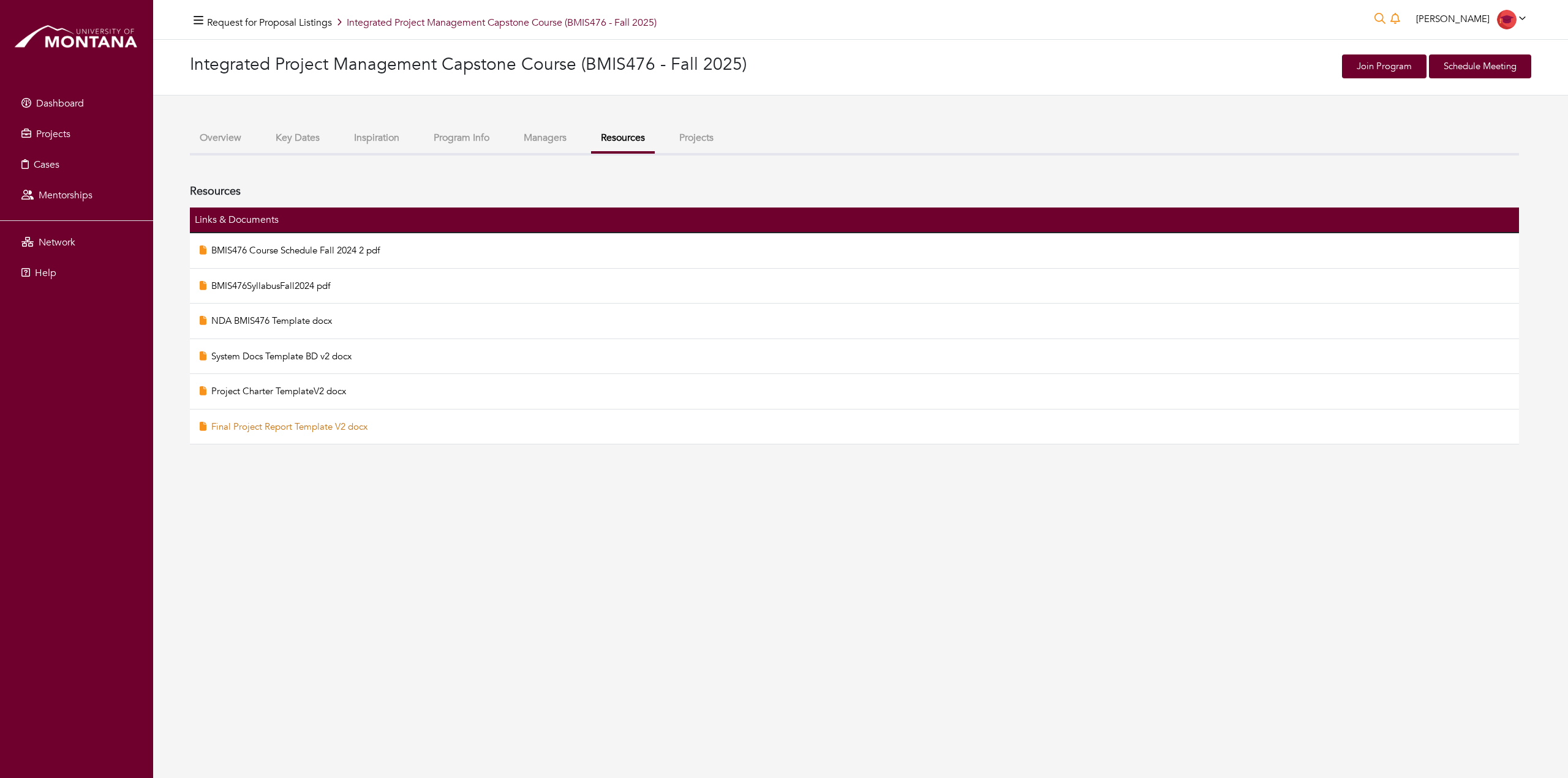
click at [313, 430] on link "Final Project Report Template V2 docx" at bounding box center [289, 427] width 156 height 13
click at [904, 18] on div "Request for Proposal Listings Integrated Project Management Capstone Course (BM…" at bounding box center [860, 20] width 1341 height 20
